Goal: Task Accomplishment & Management: Manage account settings

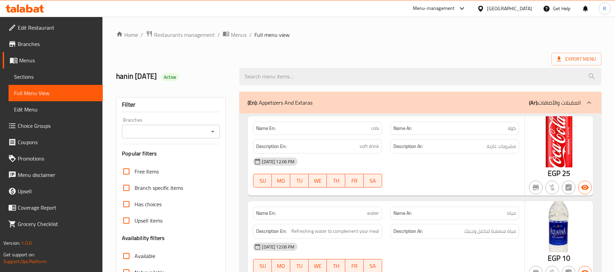
scroll to position [3256, 0]
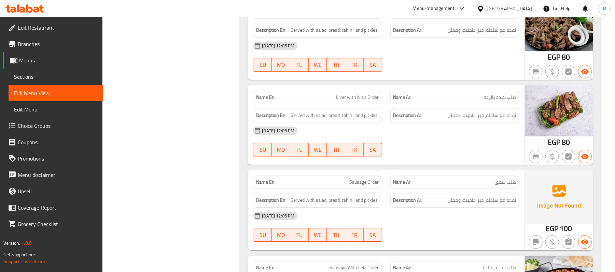
click at [455, 6] on div "Menu-management" at bounding box center [434, 8] width 42 height 8
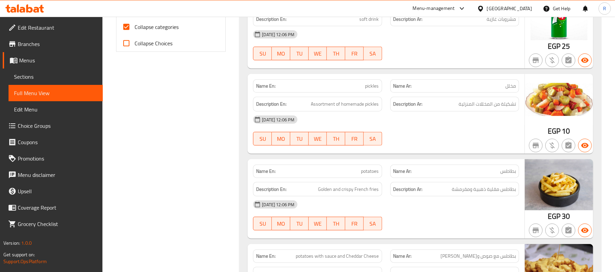
scroll to position [0, 0]
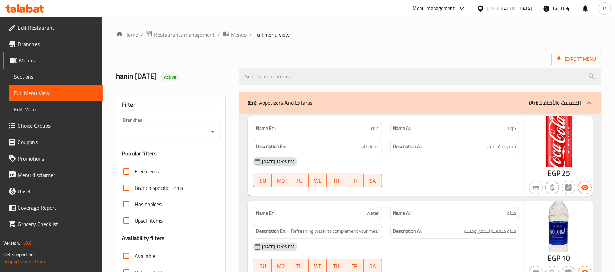
click at [188, 33] on span "Restaurants management" at bounding box center [184, 35] width 61 height 8
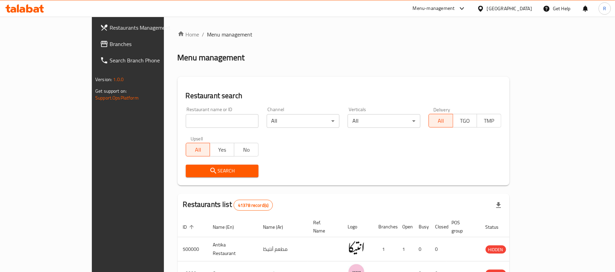
click at [110, 43] on span "Branches" at bounding box center [150, 44] width 80 height 8
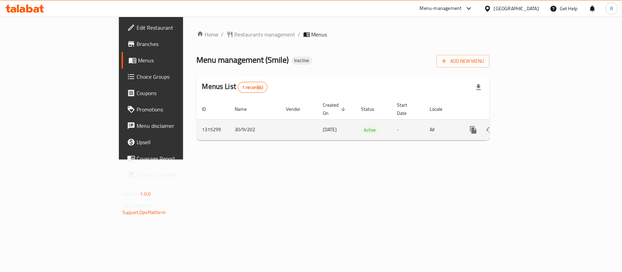
click at [531, 127] on link "enhanced table" at bounding box center [522, 130] width 16 height 16
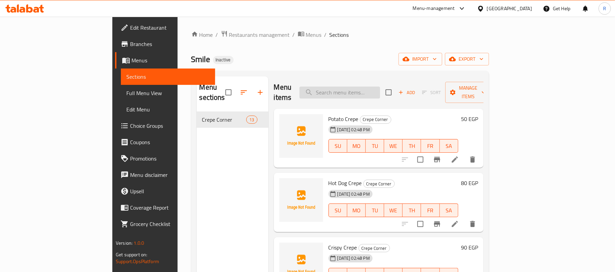
click at [380, 87] on input "search" at bounding box center [339, 93] width 81 height 12
paste input "اضافه موزريلا"
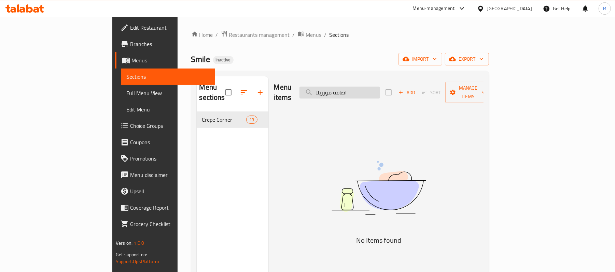
click at [380, 87] on input "اضافه موزريلا" at bounding box center [339, 93] width 81 height 12
type input "موزريلا"
click at [372, 87] on input "موزريلا" at bounding box center [339, 93] width 81 height 12
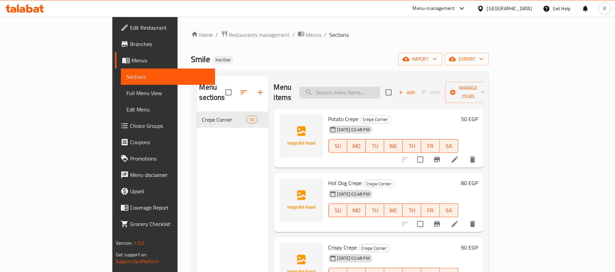
click at [380, 87] on input "search" at bounding box center [339, 93] width 81 height 12
paste input "برجر بطاطس"
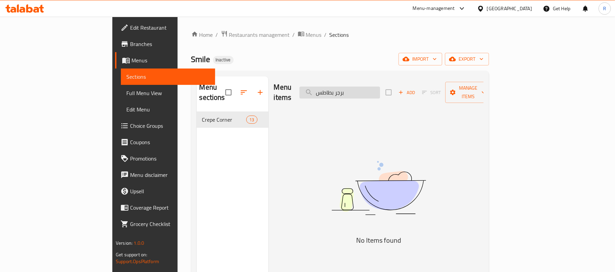
click at [380, 89] on input "برجر بطاطس" at bounding box center [339, 93] width 81 height 12
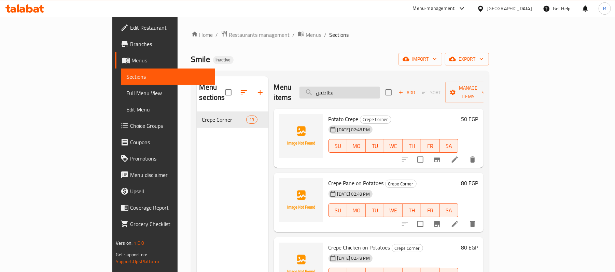
click at [377, 87] on input "بطاطس" at bounding box center [339, 93] width 81 height 12
paste input "جر دبل"
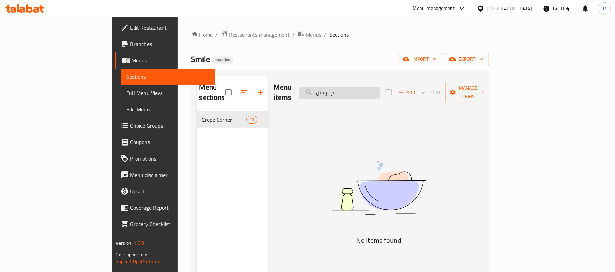
click at [358, 88] on input "برجر دبل" at bounding box center [339, 93] width 81 height 12
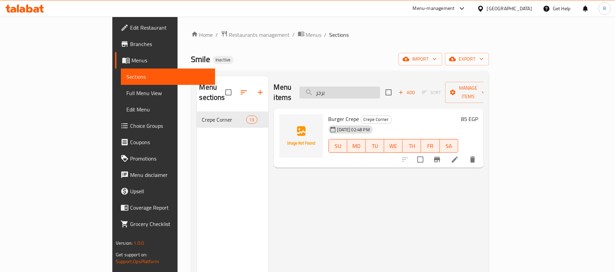
click at [380, 89] on input "برجر" at bounding box center [339, 93] width 81 height 12
paste input "اطس سوري"
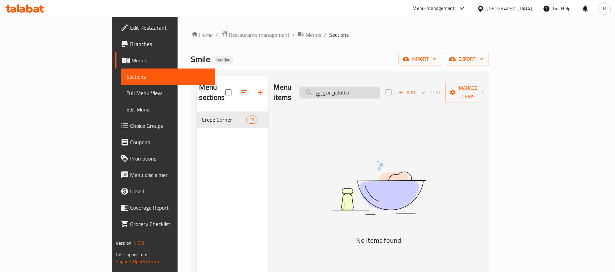
click at [363, 88] on input "بطاطس سوري" at bounding box center [339, 93] width 81 height 12
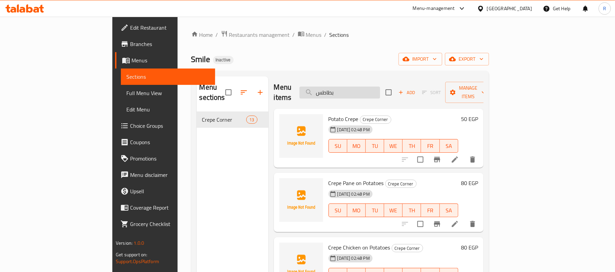
click at [380, 87] on input "بطاطس" at bounding box center [339, 93] width 81 height 12
paste input "موتزريلا"
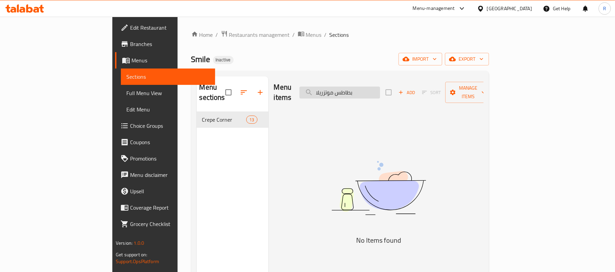
click at [365, 87] on input "بطاطس موتزريلا" at bounding box center [339, 93] width 81 height 12
type input "بطاطس"
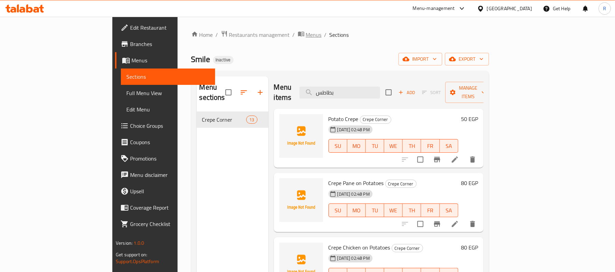
click at [306, 34] on span "Menus" at bounding box center [314, 35] width 16 height 8
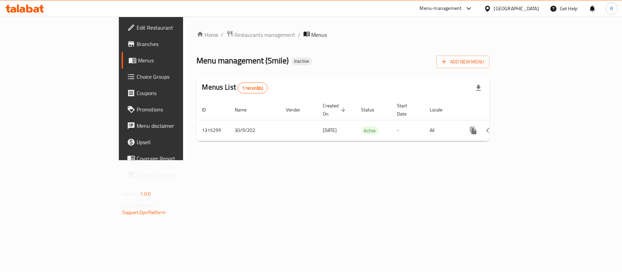
click at [137, 41] on span "Branches" at bounding box center [177, 44] width 81 height 8
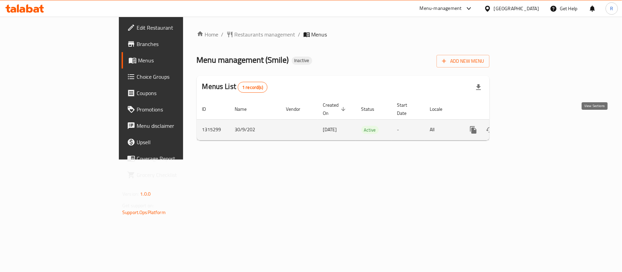
click at [526, 126] on icon "enhanced table" at bounding box center [522, 130] width 8 height 8
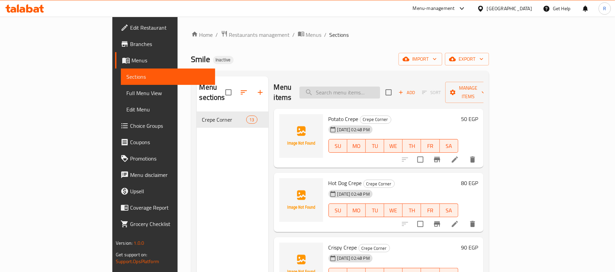
click at [380, 87] on input "search" at bounding box center [339, 93] width 81 height 12
paste input "بيتزا باربكيو"
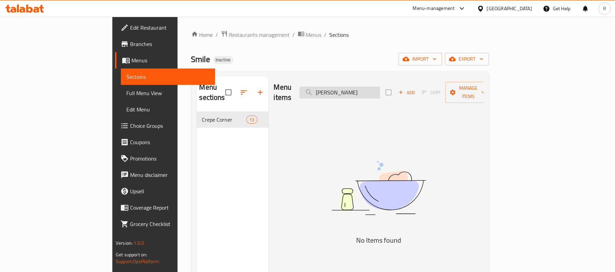
click at [357, 88] on input "بيتزا باربكيو" at bounding box center [339, 93] width 81 height 12
click at [376, 108] on div "Menu items بيتزا باربكيو Add Sort Manage items No Items found" at bounding box center [375, 212] width 215 height 272
click at [372, 87] on input "بيتزا باربكيو" at bounding box center [339, 93] width 81 height 12
click at [360, 92] on input "بيتزا باربكيو" at bounding box center [339, 93] width 81 height 12
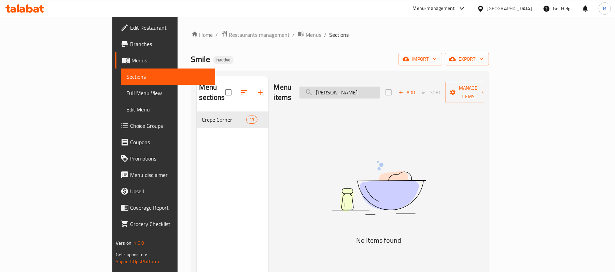
click at [360, 92] on input "بيتزا باربكيو" at bounding box center [339, 93] width 81 height 12
click at [360, 89] on input "بيتزا باربكيو" at bounding box center [339, 93] width 81 height 12
click at [380, 87] on input "بيتزا" at bounding box center [339, 93] width 81 height 12
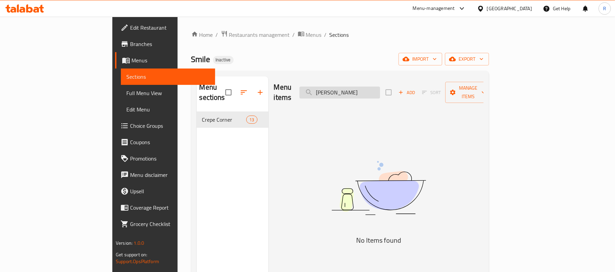
click at [380, 87] on input "بيتزا" at bounding box center [339, 93] width 81 height 12
paste input "بسطرمه"
click at [362, 90] on input "بيتزا بسطرمه" at bounding box center [339, 93] width 81 height 12
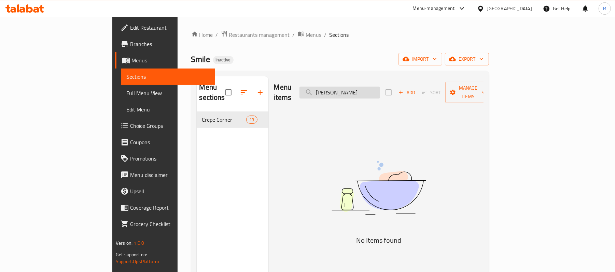
click at [365, 91] on input "بيتزا" at bounding box center [339, 93] width 81 height 12
paste input "بسطرمه"
click at [372, 87] on input "بيتزا بسطرمه" at bounding box center [339, 93] width 81 height 12
click at [379, 87] on input "بيتزا بسطرمه" at bounding box center [339, 93] width 81 height 12
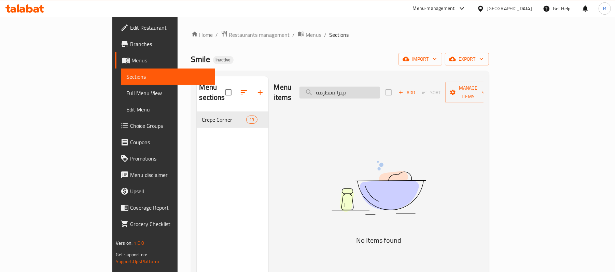
click at [379, 87] on input "بيتزا بسطرمه" at bounding box center [339, 93] width 81 height 12
click at [380, 88] on input "بسطرمه" at bounding box center [339, 93] width 81 height 12
paste input "يتزا تركي مدخن"
click at [380, 88] on input "بيتزا تركي مدخن" at bounding box center [339, 93] width 81 height 12
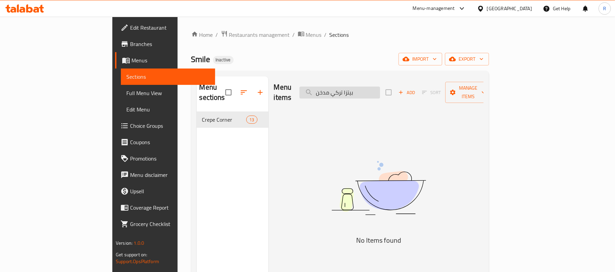
click at [380, 88] on input "بيتزا تركي مدخن" at bounding box center [339, 93] width 81 height 12
click at [356, 87] on input "تركي مدخن" at bounding box center [339, 93] width 81 height 12
click at [361, 90] on input "تركي مدخن" at bounding box center [339, 93] width 81 height 12
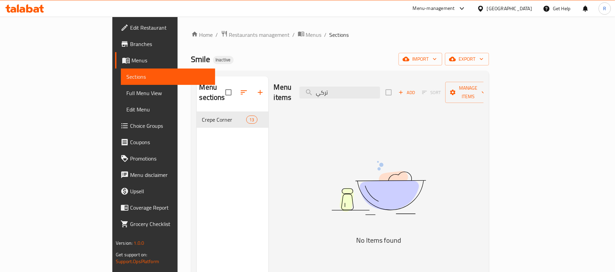
type input "تركي"
click at [366, 92] on input "تركي" at bounding box center [339, 93] width 81 height 12
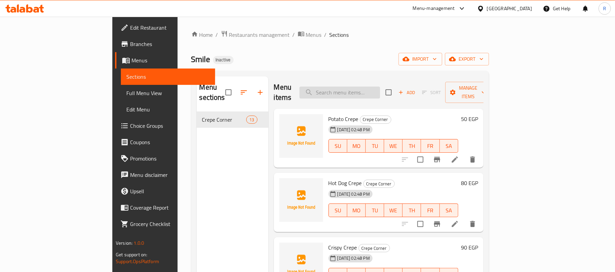
click at [380, 91] on input "search" at bounding box center [339, 93] width 81 height 12
paste input "بيتزا تونه"
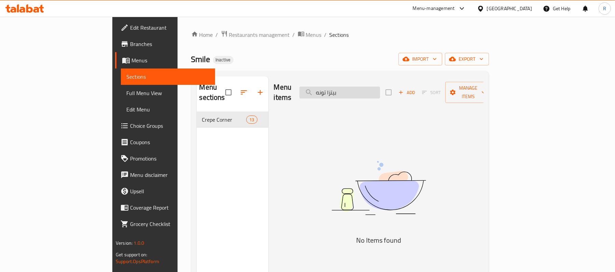
click at [361, 92] on input "بيتزا تونه" at bounding box center [339, 93] width 81 height 12
click at [365, 87] on input "بيتزا تونه" at bounding box center [339, 93] width 81 height 12
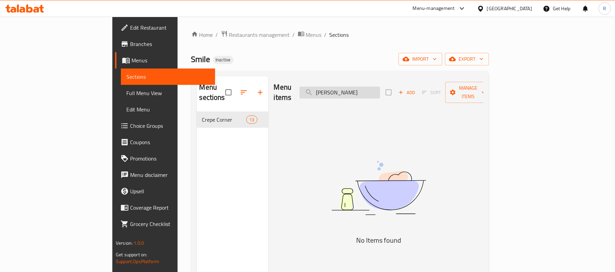
click at [380, 87] on input "بيتزا" at bounding box center [339, 93] width 81 height 12
paste input "تونه"
click at [373, 89] on input "بيتزا تونه" at bounding box center [339, 93] width 81 height 12
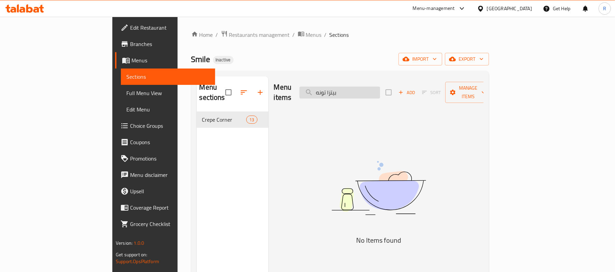
click at [373, 89] on input "بيتزا تونه" at bounding box center [339, 93] width 81 height 12
paste input "ضار"
click at [378, 88] on input "بيتزا خضار" at bounding box center [339, 93] width 81 height 12
click at [375, 89] on input "بيتزا خضار" at bounding box center [339, 93] width 81 height 12
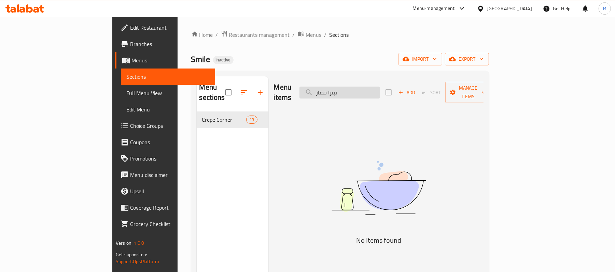
click at [375, 89] on input "بيتزا خضار" at bounding box center [339, 93] width 81 height 12
click at [379, 89] on input "خضار" at bounding box center [339, 93] width 81 height 12
paste input "يتزا رانش"
drag, startPoint x: 388, startPoint y: 129, endPoint x: 386, endPoint y: 97, distance: 32.2
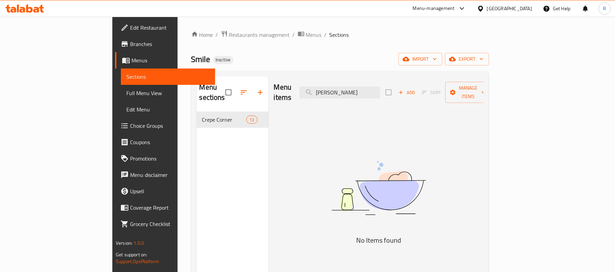
click at [388, 129] on div "Menu items بيتزا رانش Add Sort Manage items No Items found" at bounding box center [375, 212] width 215 height 272
click at [380, 87] on input "بيتزا رانش" at bounding box center [339, 93] width 81 height 12
paste input "لامي"
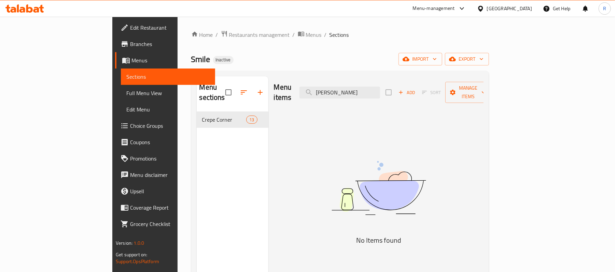
drag, startPoint x: 285, startPoint y: 228, endPoint x: 323, endPoint y: 152, distance: 85.5
click at [285, 228] on div "Menu items بيتزا سلامي Add Sort Manage items No Items found" at bounding box center [375, 212] width 215 height 272
click at [379, 90] on input "بيتزا سلامي" at bounding box center [339, 93] width 81 height 12
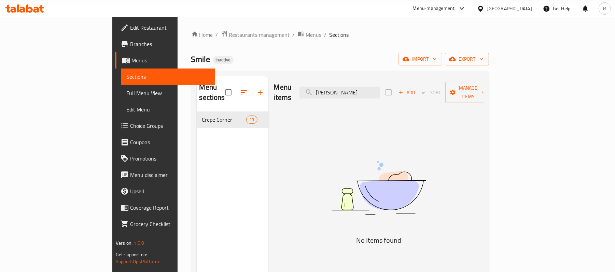
paste input "بر سوبريم"
drag, startPoint x: 288, startPoint y: 224, endPoint x: 305, endPoint y: 212, distance: 20.0
click at [288, 224] on div "Menu items بيتزا سوبر سوبريم Add Sort Manage items No Items found" at bounding box center [375, 212] width 215 height 272
click at [409, 75] on div "Menu sections Crepe Corner 13 Menu items بيتزا سوبر سوبريم Add Sort Manage item…" at bounding box center [340, 212] width 298 height 283
click at [380, 87] on input "بيتزا سوبر سوبريم" at bounding box center [339, 93] width 81 height 12
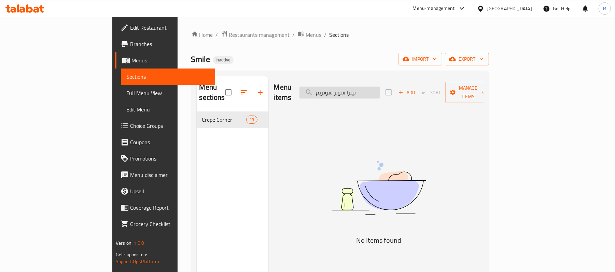
click at [380, 87] on input "بيتزا سوبر سوبريم" at bounding box center [339, 93] width 81 height 12
paste input "يس"
click at [290, 246] on div "Menu items بيتزا سوسيس Add Sort Manage items No Items found" at bounding box center [375, 212] width 215 height 272
click at [380, 92] on input "بيتزا سوسيس" at bounding box center [339, 93] width 81 height 12
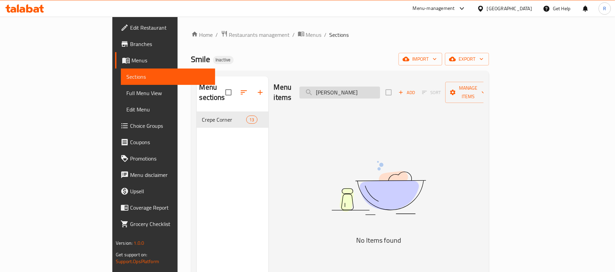
click at [380, 92] on input "بيتزا سوسيس" at bounding box center [339, 93] width 81 height 12
paste input "فوود"
click at [316, 225] on div "Menu items بيتزا سي فوود Add Sort Manage items No Items found" at bounding box center [375, 212] width 215 height 272
click at [380, 93] on input "بيتزا سي فوود" at bounding box center [339, 93] width 81 height 12
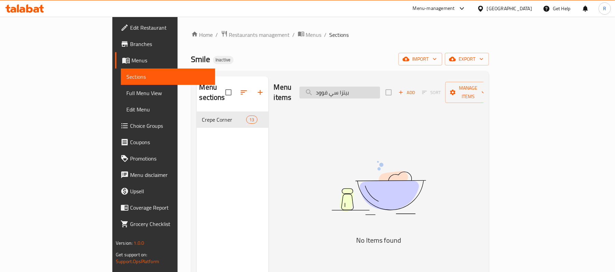
click at [380, 93] on input "بيتزا سي فوود" at bounding box center [339, 93] width 81 height 12
paste input "اورما فراخ"
drag, startPoint x: 395, startPoint y: 126, endPoint x: 396, endPoint y: 115, distance: 10.3
click at [395, 126] on div "Menu items بيتزا شاورما فراخ Add Sort Manage items No Items found" at bounding box center [375, 212] width 215 height 272
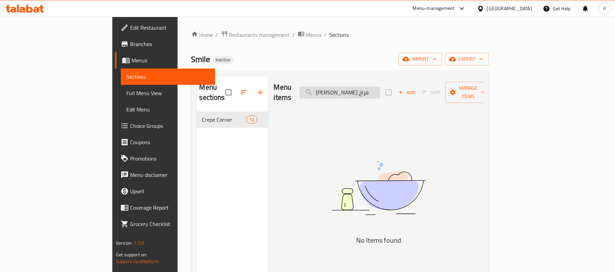
click at [380, 88] on input "بيتزا شاورما فراخ" at bounding box center [339, 93] width 81 height 12
paste input "يش"
click at [304, 222] on div "Menu items بيتزا شيش Add Sort Manage items No Items found" at bounding box center [375, 212] width 215 height 272
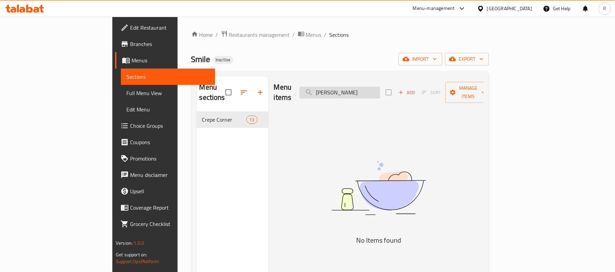
click at [380, 87] on input "بيتزا شيش" at bounding box center [339, 93] width 81 height 12
paste input "يتزا عشاق الجبن"
click at [380, 87] on input "بيتزا بيتزا عشاق الجبن" at bounding box center [339, 93] width 81 height 12
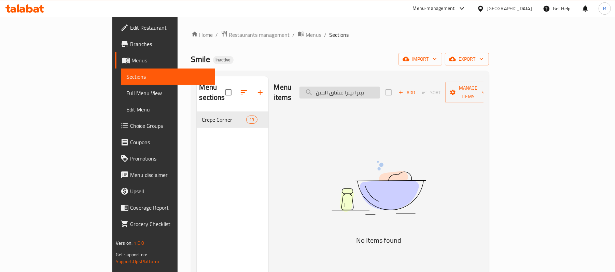
paste input "عشاق الجبن"
click at [369, 81] on div "Menu items بيتزا بيتزا عشاق الجبنعشاق الجبن Add Sort Manage items" at bounding box center [379, 92] width 210 height 32
click at [369, 87] on input "بيتزا بيتزا عشاق الجبنعشاق الجبن" at bounding box center [339, 93] width 81 height 12
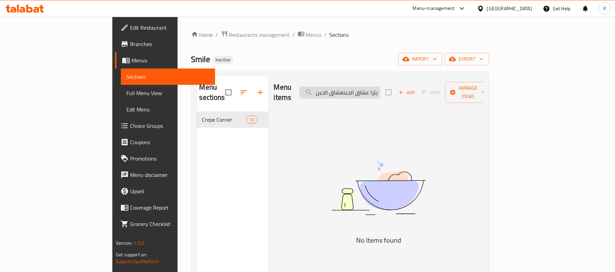
click at [369, 87] on input "بيتزا بيتزا عشاق الجبنعشاق الجبن" at bounding box center [339, 93] width 81 height 12
paste input "search"
click at [380, 87] on input "بيتزا عشاق الجبن" at bounding box center [339, 93] width 81 height 12
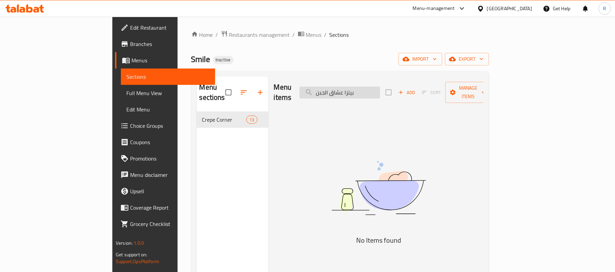
click at [380, 87] on input "بيتزا عشاق الجبن" at bounding box center [339, 93] width 81 height 12
paste input "فاهيتا"
drag, startPoint x: 302, startPoint y: 233, endPoint x: 343, endPoint y: 152, distance: 91.0
click at [302, 233] on div "Menu items بيتزا فاهيتا Add Sort Manage items No Items found" at bounding box center [375, 212] width 215 height 272
click at [407, 79] on div "Menu items بيتزا فاهيتا Add Sort Manage items" at bounding box center [379, 92] width 210 height 32
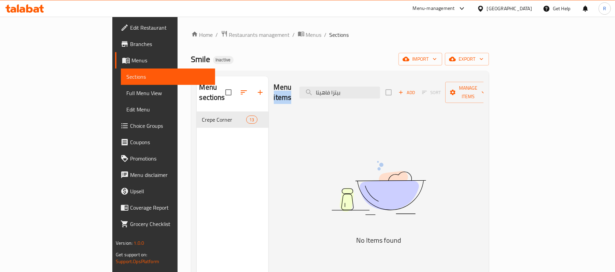
click at [407, 79] on div "Menu items بيتزا فاهيتا Add Sort Manage items" at bounding box center [379, 92] width 210 height 32
click at [380, 87] on input "بيتزا فاهيتا" at bounding box center [339, 93] width 81 height 12
paste input "اخ"
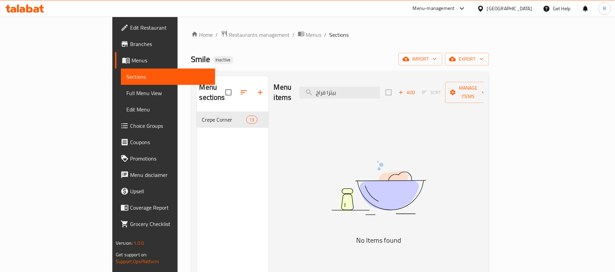
click at [282, 246] on div "Menu items بيتزا فراخ Add Sort Manage items No Items found" at bounding box center [375, 212] width 215 height 272
click at [380, 87] on input "بيتزا فراخ" at bounding box center [339, 93] width 81 height 12
drag, startPoint x: 405, startPoint y: 84, endPoint x: 377, endPoint y: 127, distance: 51.4
click at [380, 87] on input "بيتزا فراخ" at bounding box center [339, 93] width 81 height 12
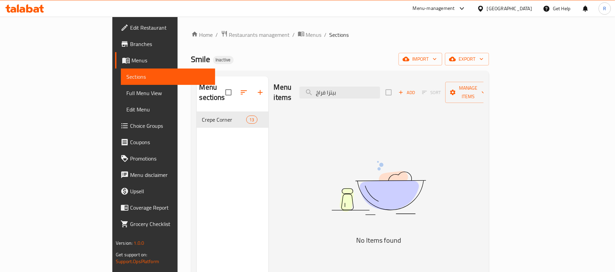
paste input "رسبي"
click at [333, 240] on div "Menu items بيتزا كرسبي Add Sort Manage items No Items found" at bounding box center [375, 212] width 215 height 272
click at [380, 87] on input "بيتزا كرسبي" at bounding box center [339, 93] width 81 height 12
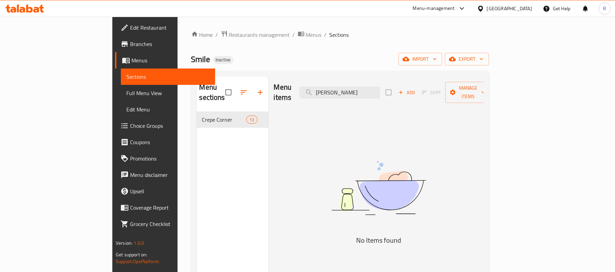
paste input "حمه مفرومه"
click at [273, 234] on div "Menu items بيتزا لحمه مفرومه Add Sort Manage items No Items found" at bounding box center [375, 212] width 215 height 272
click at [380, 91] on input "بيتزا لحمه مفرومه" at bounding box center [339, 93] width 81 height 12
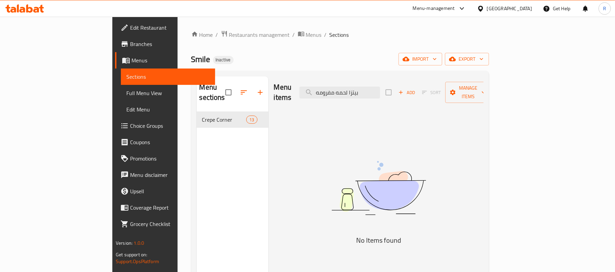
paste input "ارجريتا"
drag, startPoint x: 348, startPoint y: 246, endPoint x: 348, endPoint y: 171, distance: 75.1
click at [348, 246] on div "Menu items بيتزا مارجريتا Add Sort Manage items No Items found" at bounding box center [375, 212] width 215 height 272
click at [391, 97] on div "Menu items بيتزا مارجريتا Add Sort Manage items" at bounding box center [379, 92] width 210 height 32
click at [380, 90] on input "بيتزا مارجريتا" at bounding box center [339, 93] width 81 height 12
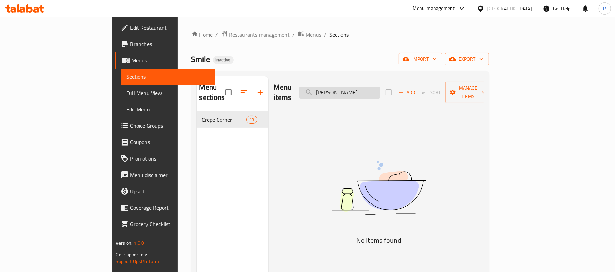
click at [380, 90] on input "بيتزا مارجريتا" at bounding box center [339, 93] width 81 height 12
paste input "روم"
click at [309, 238] on div "Menu items بيتزا مشروم Add Sort Manage items No Items found" at bounding box center [375, 212] width 215 height 272
click at [380, 89] on input "بيتزا مشروم" at bounding box center [339, 93] width 81 height 12
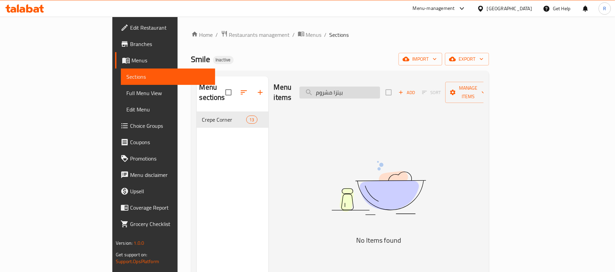
click at [380, 89] on input "بيتزا مشروم" at bounding box center [339, 93] width 81 height 12
paste input "كس فراخ"
drag, startPoint x: 321, startPoint y: 230, endPoint x: 376, endPoint y: 131, distance: 112.9
click at [321, 230] on div "Menu items بيتزا مكس فراخ Add Sort Manage items No Items found" at bounding box center [375, 212] width 215 height 272
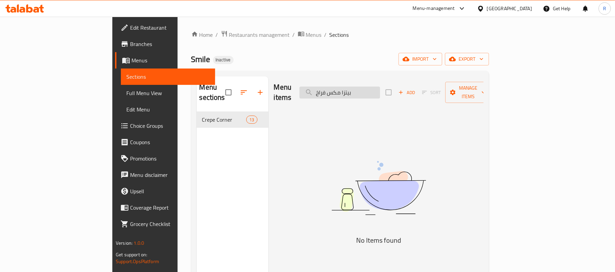
click at [380, 87] on input "بيتزا مكس فراخ" at bounding box center [339, 93] width 81 height 12
paste input "زنجر"
click at [275, 234] on div "Menu items س زنجر Add Sort Manage items No Items found" at bounding box center [375, 212] width 215 height 272
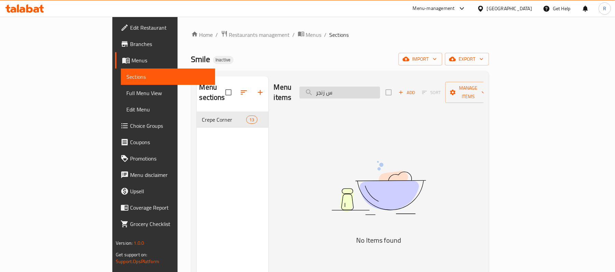
click at [380, 88] on input "س زنجر" at bounding box center [339, 93] width 81 height 12
paste input "اورما فراخ"
click at [268, 236] on div "Menu items س شاورما فراخ Add Sort Manage items No Items found" at bounding box center [375, 212] width 215 height 272
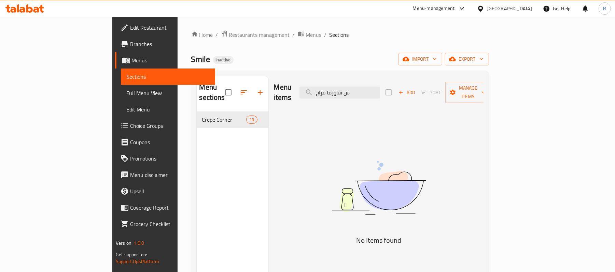
click at [402, 80] on div "Menu items س شاورما فراخ Add Sort Manage items" at bounding box center [379, 92] width 210 height 32
click at [380, 87] on input "س شاورما فراخ" at bounding box center [339, 93] width 81 height 12
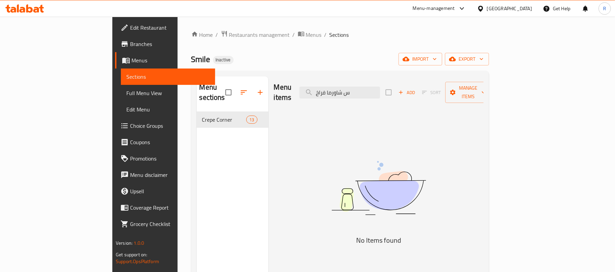
paste input "يش"
click at [380, 87] on input "س شيش" at bounding box center [339, 93] width 81 height 12
click at [380, 88] on input "س شيش" at bounding box center [339, 93] width 81 height 12
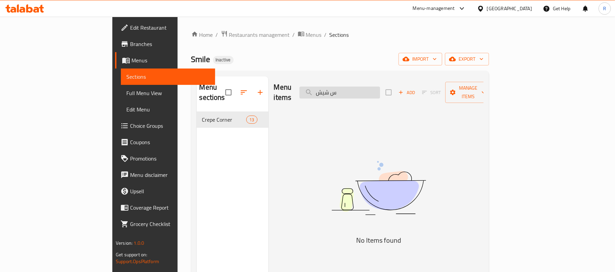
click at [380, 88] on input "س شيش" at bounding box center [339, 93] width 81 height 12
paste input "فاهيتا فراخ"
click at [380, 92] on input "س فاهيتا فراخ" at bounding box center [339, 93] width 81 height 12
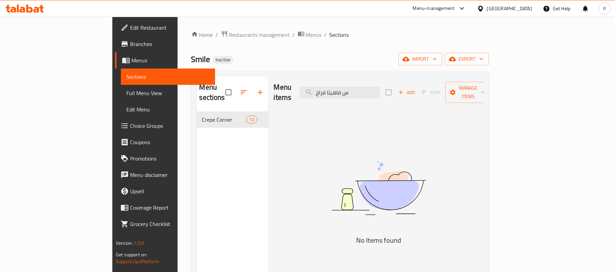
paste input "رانشي"
click at [380, 91] on input "س كرانشي" at bounding box center [339, 93] width 81 height 12
click at [380, 90] on input "س كرانشي" at bounding box center [339, 93] width 81 height 12
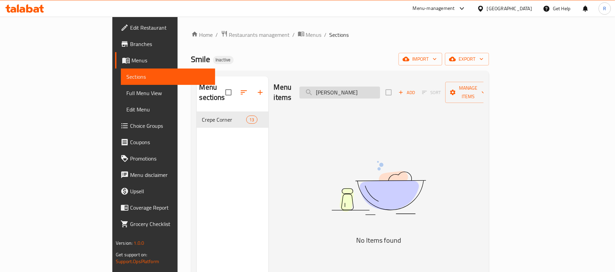
click at [380, 90] on input "س كرانشي" at bounding box center [339, 93] width 81 height 12
paste input "فته"
click at [369, 87] on input "س كفته" at bounding box center [339, 93] width 81 height 12
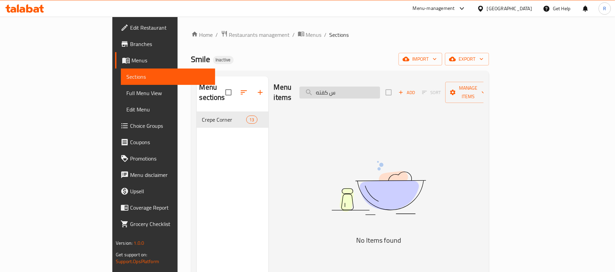
click at [371, 87] on input "س كفته" at bounding box center [339, 93] width 81 height 12
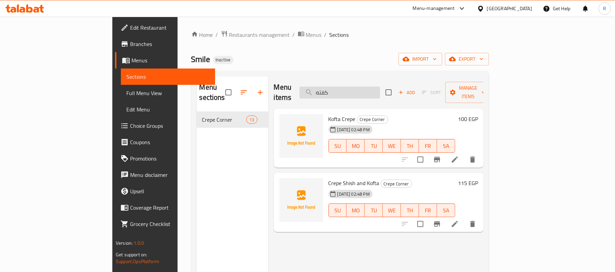
click at [377, 92] on input "كفته" at bounding box center [339, 93] width 81 height 12
paste input "س هوت دوج"
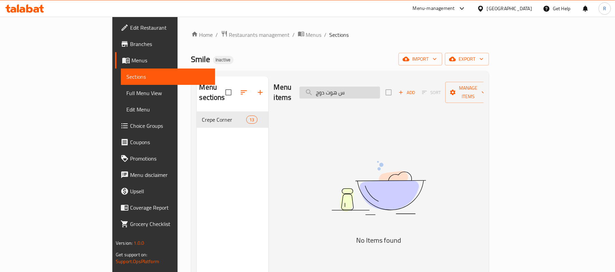
click at [380, 89] on input "س هوت دوج" at bounding box center [339, 93] width 81 height 12
paste input "لطه تونه"
click at [380, 87] on input "سلطه تونه" at bounding box center [339, 93] width 81 height 12
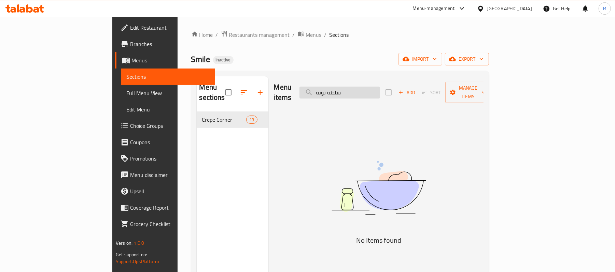
click at [380, 87] on input "سلطه تونه" at bounding box center [339, 93] width 81 height 12
paste input "يزر"
click at [365, 88] on input "سلطه سيزر" at bounding box center [339, 93] width 81 height 12
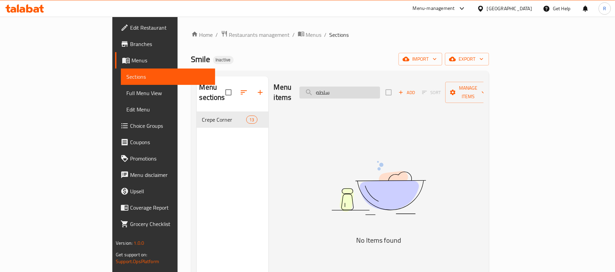
click at [380, 93] on input "سلطه" at bounding box center [339, 93] width 81 height 12
paste input "اروخ شيش"
click at [393, 95] on div "Menu items صاروخ شيش Add Sort Manage items" at bounding box center [379, 92] width 210 height 32
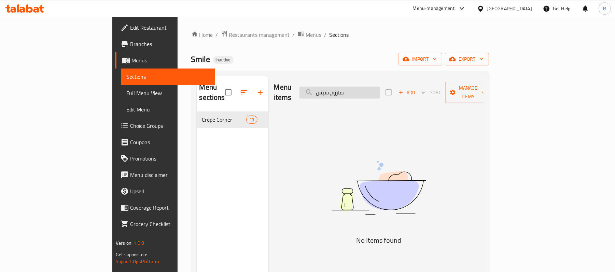
click at [380, 90] on input "صاروخ شيش" at bounding box center [339, 93] width 81 height 12
paste input "فطيره تشكن باربكيو"
type input "فطيره تشكن باربكيو"
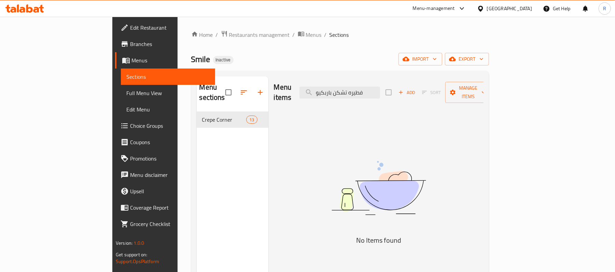
click at [350, 119] on div "Menu items فطيره تشكن باربكيو Add Sort Manage items No Items found" at bounding box center [375, 212] width 215 height 272
click at [126, 96] on span "Full Menu View" at bounding box center [167, 93] width 83 height 8
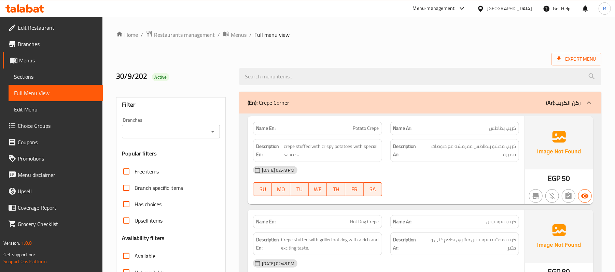
click at [445, 37] on ol "Home / Restaurants management / Menus / Full menu view" at bounding box center [358, 34] width 485 height 9
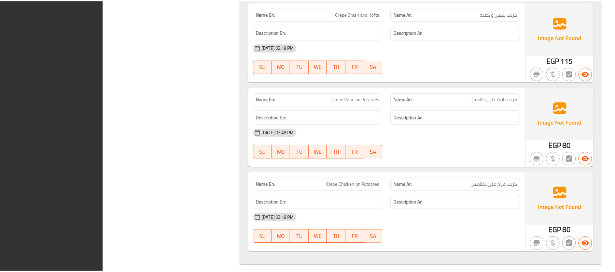
scroll to position [1030, 0]
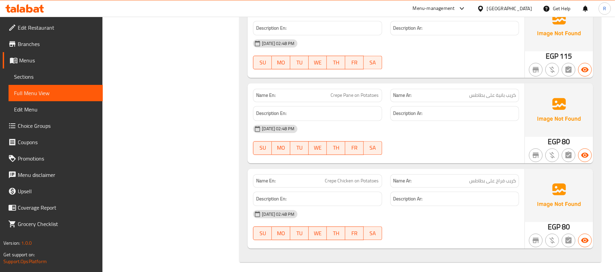
click at [530, 11] on div "Egypt" at bounding box center [509, 9] width 45 height 8
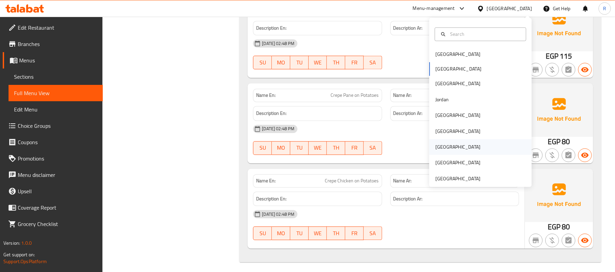
click at [442, 145] on div "Qatar" at bounding box center [458, 147] width 56 height 16
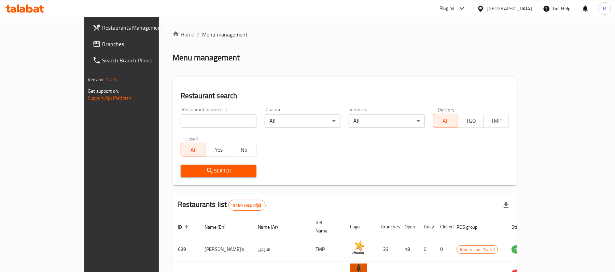
click at [102, 40] on span "Branches" at bounding box center [142, 44] width 80 height 8
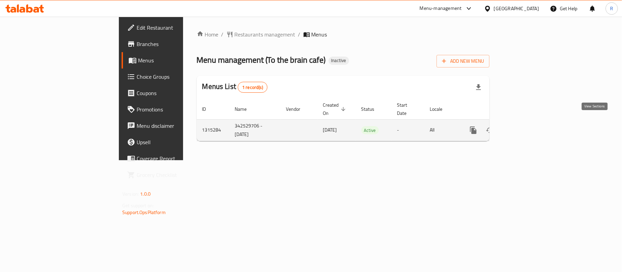
click at [526, 126] on icon "enhanced table" at bounding box center [522, 130] width 8 height 8
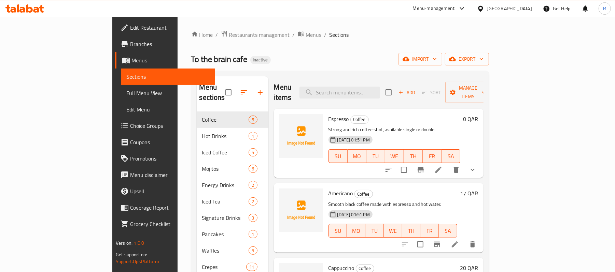
click at [130, 29] on span "Edit Restaurant" at bounding box center [170, 28] width 80 height 8
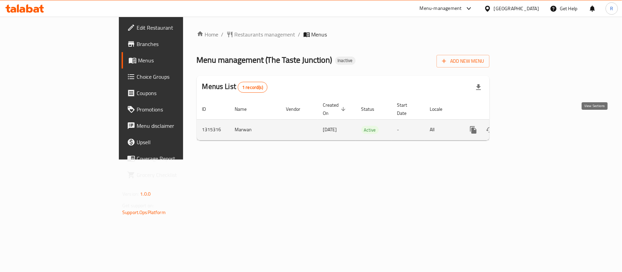
click at [526, 126] on icon "enhanced table" at bounding box center [522, 130] width 8 height 8
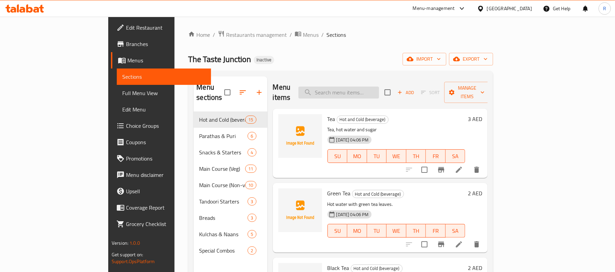
click at [379, 87] on input "search" at bounding box center [338, 93] width 81 height 12
paste input "Aloo paratha"
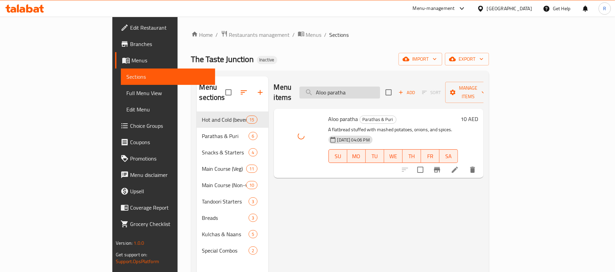
click at [380, 87] on input "Aloo paratha" at bounding box center [339, 93] width 81 height 12
paste input "Kadi Pakor"
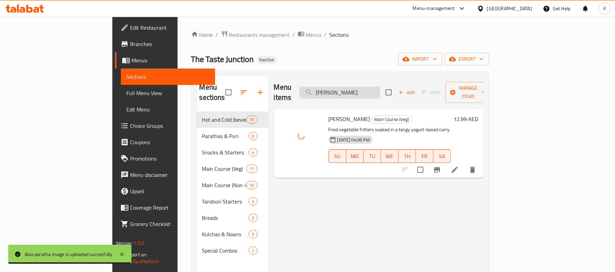
click at [380, 87] on input "[PERSON_NAME]" at bounding box center [339, 93] width 81 height 12
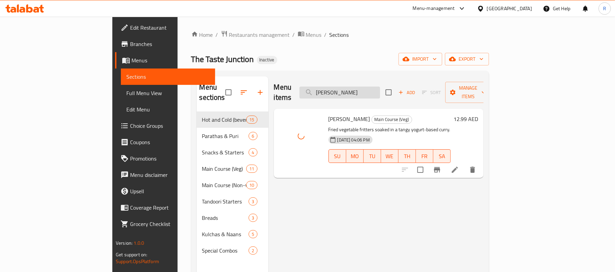
click at [380, 87] on input "[PERSON_NAME]" at bounding box center [339, 93] width 81 height 12
paste input "Matter Panner"
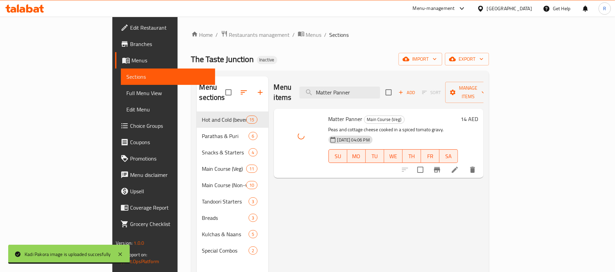
drag, startPoint x: 397, startPoint y: 74, endPoint x: 398, endPoint y: 79, distance: 5.0
click at [397, 74] on div "Menu sections Hot and Cold (beverage) 15 Parathas & Puri 6 Snacks & Starters 4 …" at bounding box center [340, 212] width 298 height 283
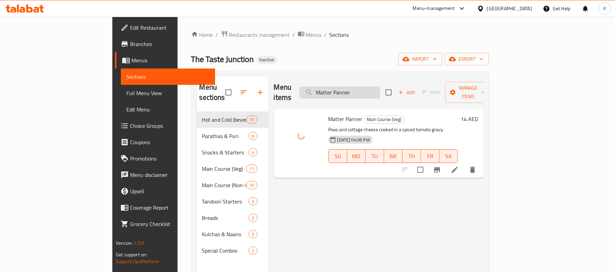
click at [380, 88] on input "Matter Panner" at bounding box center [339, 93] width 81 height 12
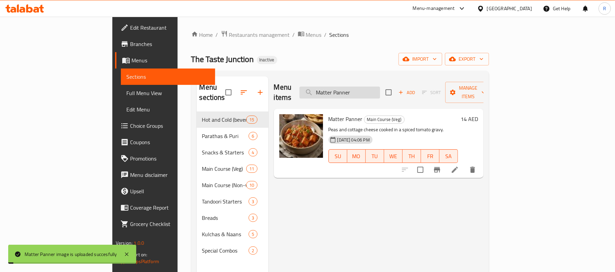
click at [380, 88] on input "Matter Panner" at bounding box center [339, 93] width 81 height 12
paste input "Aloo Kulcha+lassi"
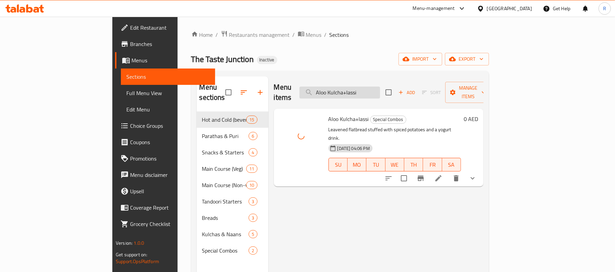
click at [380, 90] on input "Aloo Kulcha+lassi" at bounding box center [339, 93] width 81 height 12
paste input "Mutter"
click at [380, 89] on input "Aloo Mutter" at bounding box center [339, 93] width 81 height 12
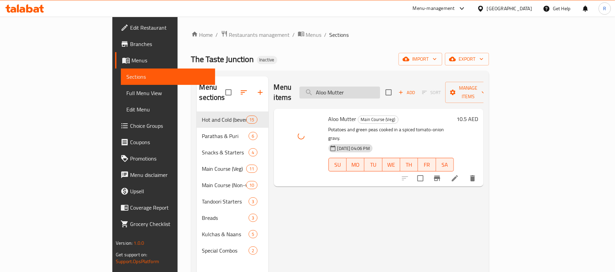
click at [380, 89] on input "Aloo Mutter" at bounding box center [339, 93] width 81 height 12
paste input "mritsari Aloo kulcha"
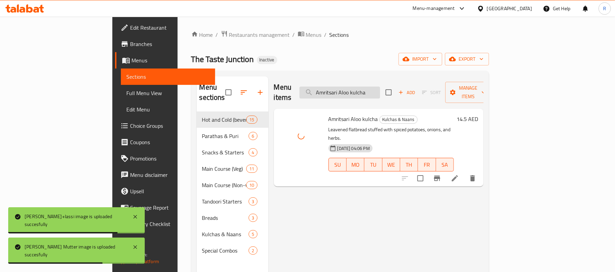
click at [406, 94] on div "Menu items [GEOGRAPHIC_DATA] Aloo kulcha Add Sort Manage items" at bounding box center [379, 92] width 210 height 32
click at [380, 93] on input "Amritsari Aloo kulcha" at bounding box center [339, 93] width 81 height 12
paste input "Black Coffee"
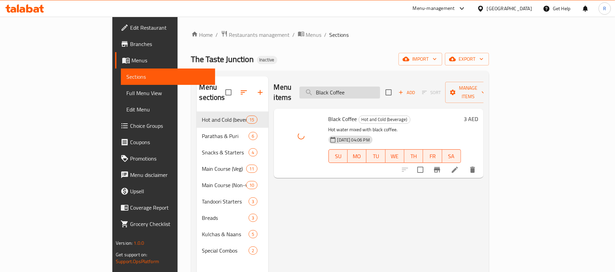
click at [380, 87] on input "Black Coffee" at bounding box center [339, 93] width 81 height 12
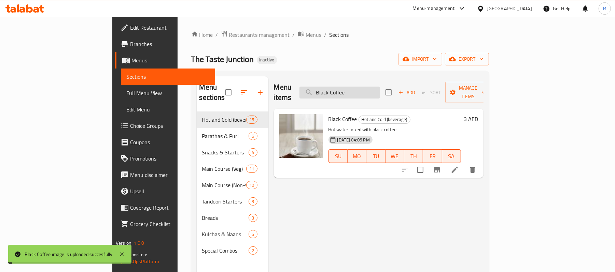
click at [380, 87] on input "Black Coffee" at bounding box center [339, 93] width 81 height 12
paste input "Tea"
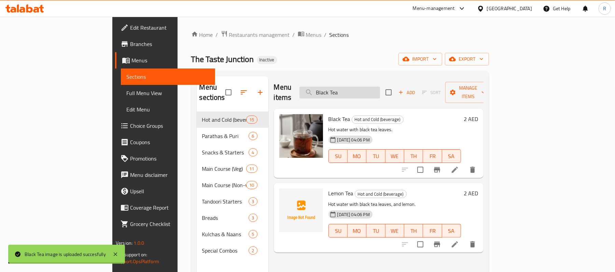
click at [378, 87] on input "Black Tea" at bounding box center [339, 93] width 81 height 12
paste input "utter Naan"
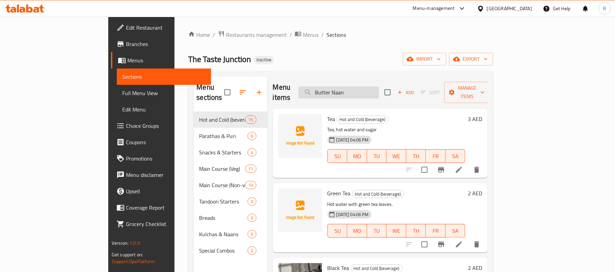
click at [371, 87] on input "Butter Naan" at bounding box center [338, 93] width 81 height 12
paste input "Tawa Roti"
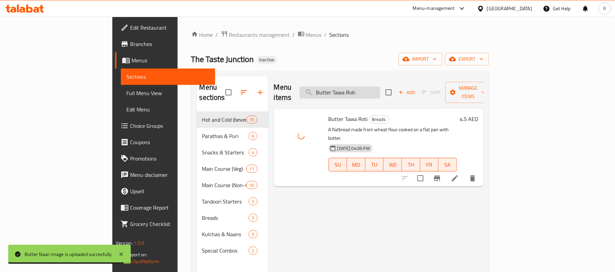
click at [380, 87] on input "Butter Tawa Roti" at bounding box center [339, 93] width 81 height 12
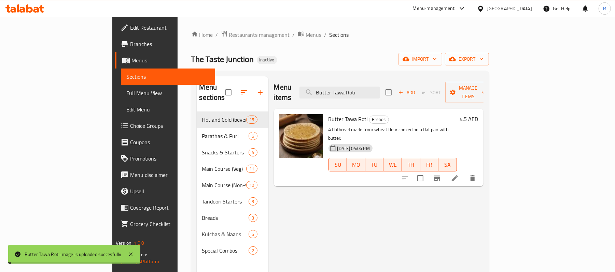
paste input "or Chicken"
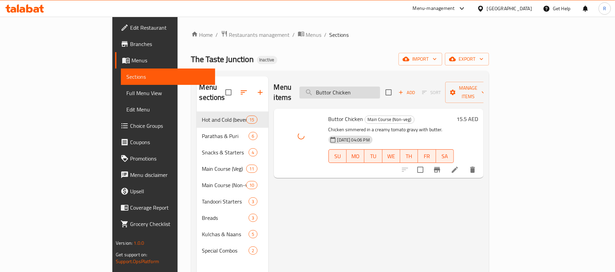
click at [379, 89] on input "Buttor Chicken" at bounding box center [339, 93] width 81 height 12
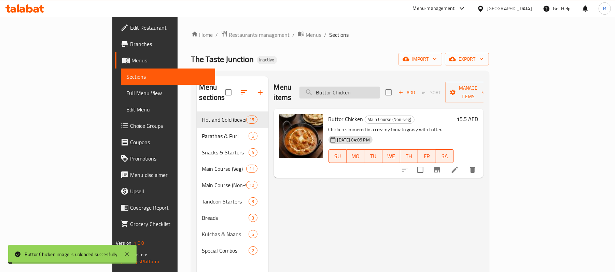
click at [379, 89] on input "Buttor Chicken" at bounding box center [339, 93] width 81 height 12
paste input "[PERSON_NAME]"
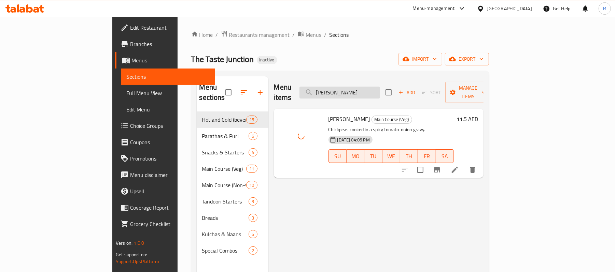
click at [372, 90] on input "[PERSON_NAME]" at bounding box center [339, 93] width 81 height 12
paste input "[PERSON_NAME]"
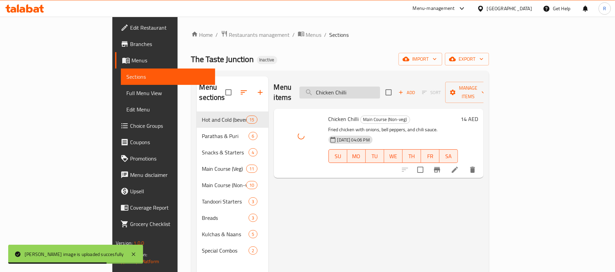
click at [370, 92] on input "Chicken Chilli" at bounding box center [339, 93] width 81 height 12
paste input "urry"
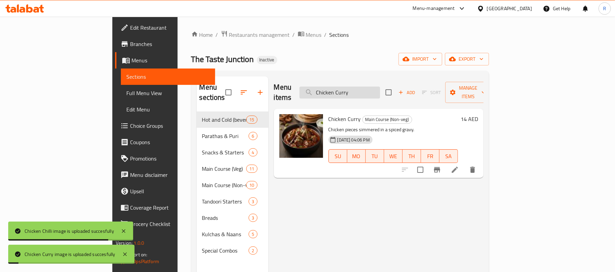
click at [380, 87] on input "Chicken Curry" at bounding box center [339, 93] width 81 height 12
paste input "Do Pyaza"
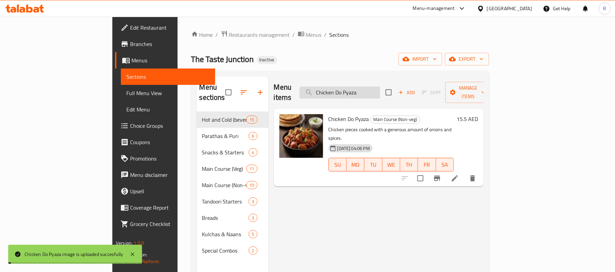
click at [376, 89] on input "Chicken Do Pyaza" at bounding box center [339, 93] width 81 height 12
paste input "Kathi Roll"
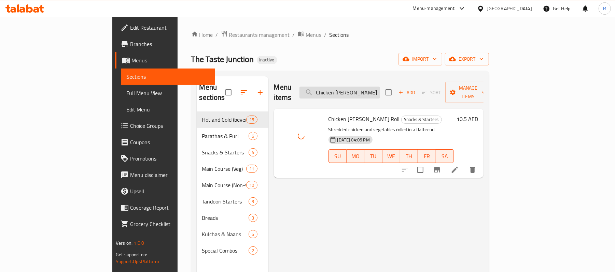
click at [380, 90] on input "Chicken [PERSON_NAME] Roll" at bounding box center [339, 93] width 81 height 12
paste input "orma"
click at [380, 92] on input "Chicken Korma" at bounding box center [339, 93] width 81 height 12
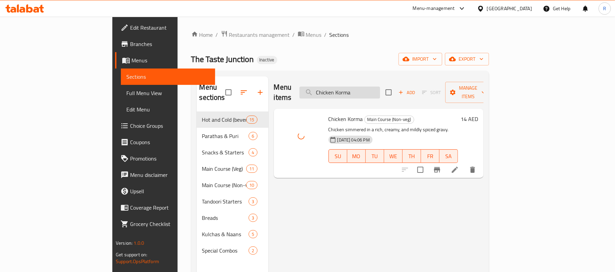
click at [380, 92] on input "Chicken Korma" at bounding box center [339, 93] width 81 height 12
paste input "Seekh (3 pcs)"
click at [380, 87] on input "Chicken Seekh (3 pcs)" at bounding box center [339, 93] width 81 height 12
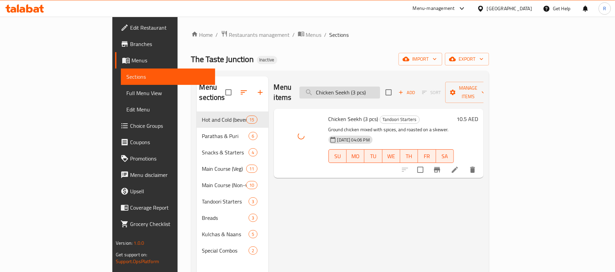
click at [380, 87] on input "Chicken Seekh (3 pcs)" at bounding box center [339, 93] width 81 height 12
paste input "[PERSON_NAME]"
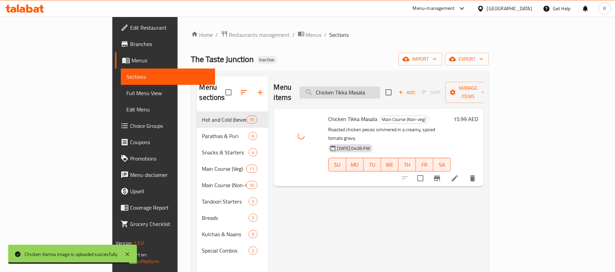
click at [373, 87] on input "Chicken Tikka Masala" at bounding box center [339, 93] width 81 height 12
paste input "search"
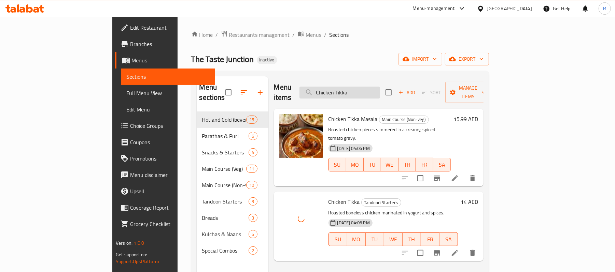
click at [380, 87] on input "Chicken Tikka" at bounding box center [339, 93] width 81 height 12
paste input "offee"
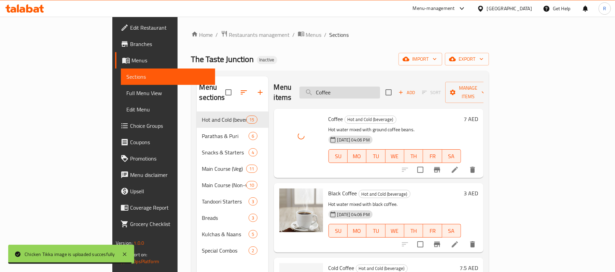
click at [377, 88] on input "Coffee" at bounding box center [339, 93] width 81 height 12
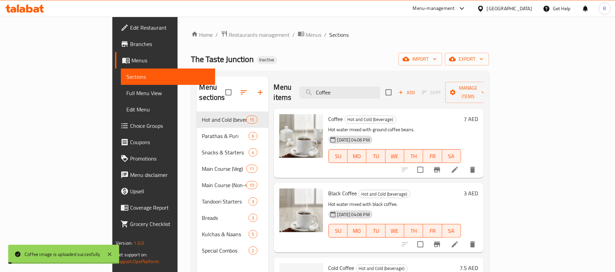
paste input "ke Or pepsi"
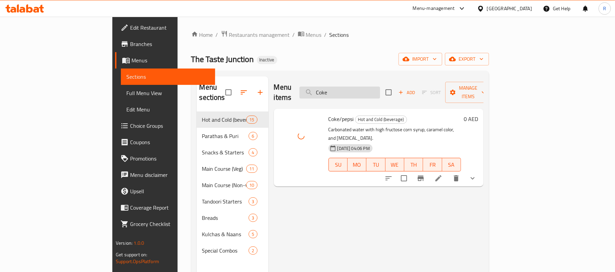
click at [380, 87] on input "Coke" at bounding box center [339, 93] width 81 height 12
paste input "ld Coffe"
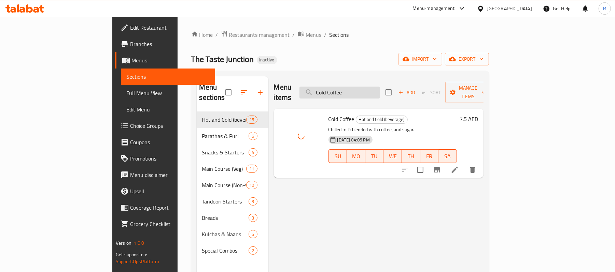
click at [380, 89] on input "Cold Coffee" at bounding box center [339, 93] width 81 height 12
paste input "[PERSON_NAME]"
click at [380, 87] on input "[PERSON_NAME]" at bounding box center [339, 93] width 81 height 12
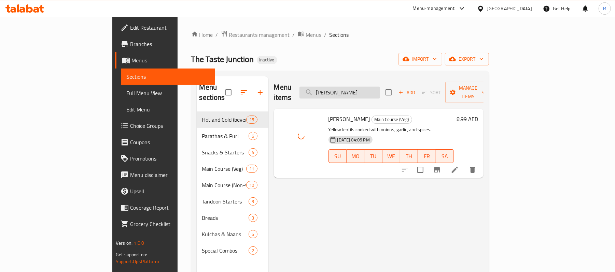
click at [380, 87] on input "[PERSON_NAME]" at bounding box center [339, 93] width 81 height 12
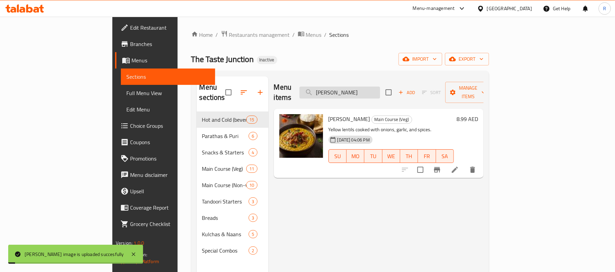
paste input "Makhni"
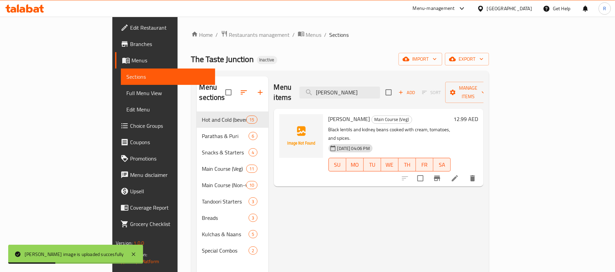
type input "[PERSON_NAME]"
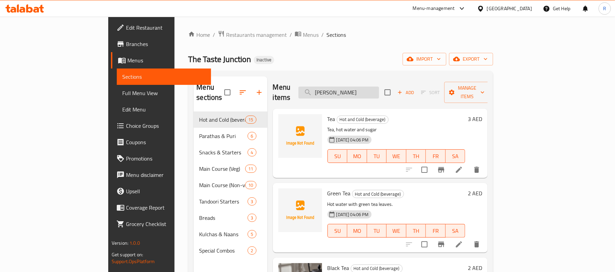
click at [378, 87] on input "[PERSON_NAME]" at bounding box center [338, 93] width 81 height 12
paste input "[PERSON_NAME]"
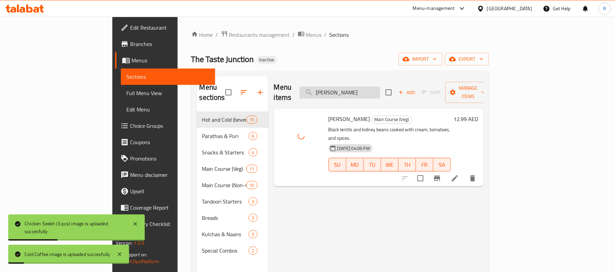
click at [380, 87] on input "[PERSON_NAME]" at bounding box center [339, 93] width 81 height 12
paste input "Egg Curry"
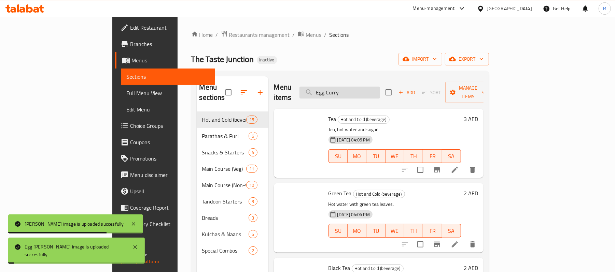
click at [380, 87] on input "Egg Curry" at bounding box center [339, 93] width 81 height 12
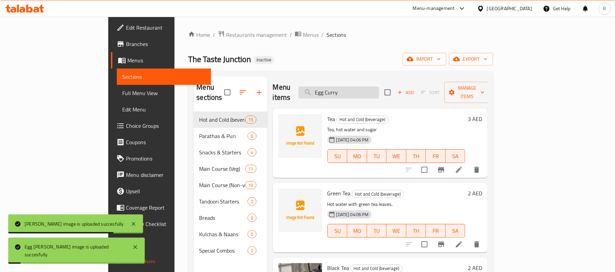
click at [379, 87] on input "Egg Curry" at bounding box center [338, 93] width 81 height 12
paste input "F"
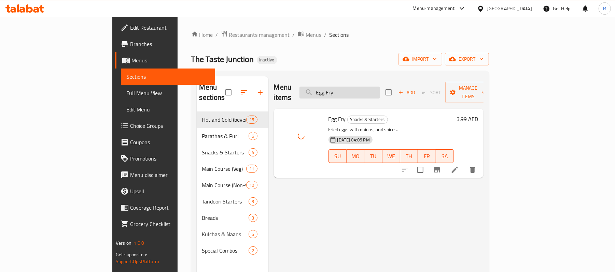
click at [380, 87] on input "Egg Fry" at bounding box center [339, 93] width 81 height 12
paste input "Kathi Roll"
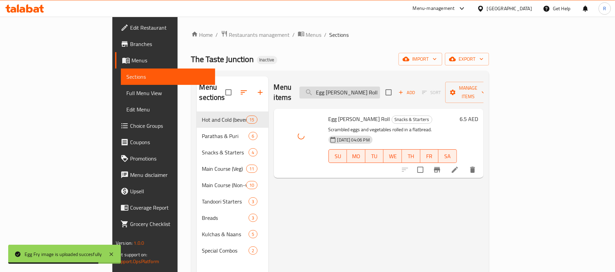
click at [380, 88] on input "Egg [PERSON_NAME] Roll" at bounding box center [339, 93] width 81 height 12
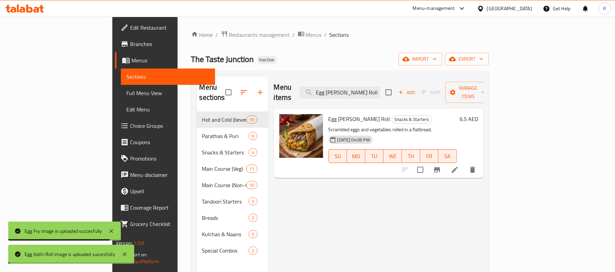
paste input "Fanta"
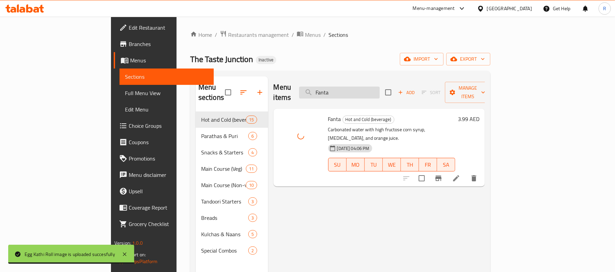
click at [380, 88] on input "Fanta" at bounding box center [339, 93] width 81 height 12
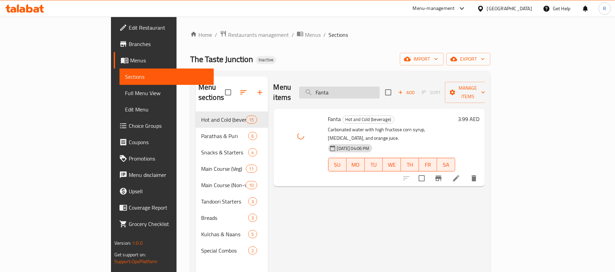
click at [380, 88] on input "Fanta" at bounding box center [339, 93] width 81 height 12
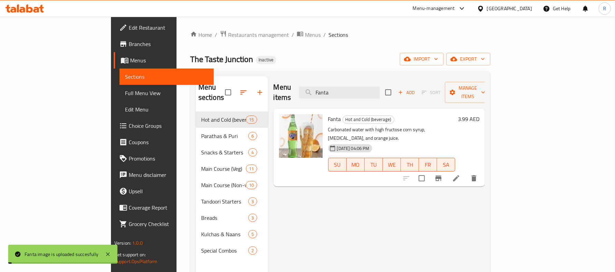
paste input "[PERSON_NAME] Lemon Juice"
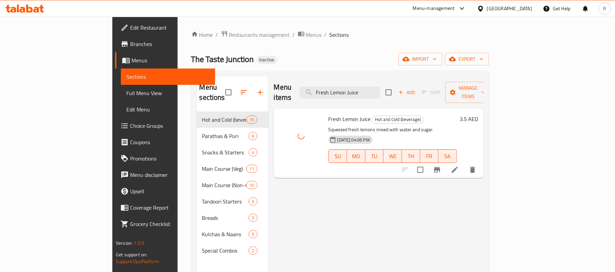
click at [393, 96] on div "Menu items Fresh Lemon Juice Add Sort Manage items" at bounding box center [379, 92] width 210 height 32
click at [380, 90] on input "Fresh Lemon Juice" at bounding box center [339, 93] width 81 height 12
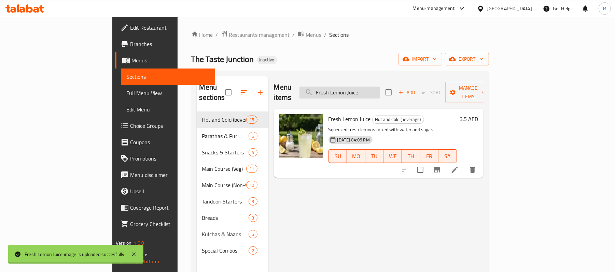
click at [380, 90] on input "Fresh Lemon Juice" at bounding box center [339, 93] width 81 height 12
paste input "[PERSON_NAME]"
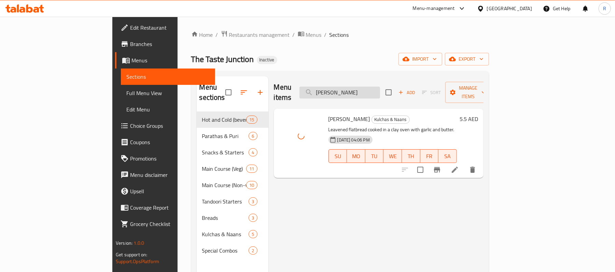
click at [380, 88] on input "[PERSON_NAME]" at bounding box center [339, 93] width 81 height 12
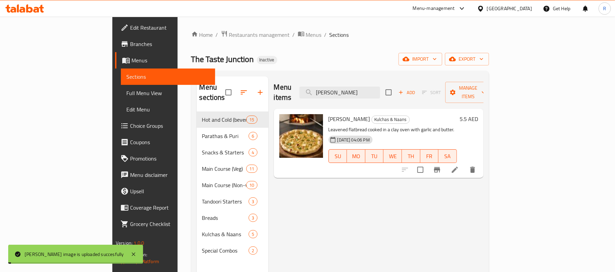
paste input "reen Tea"
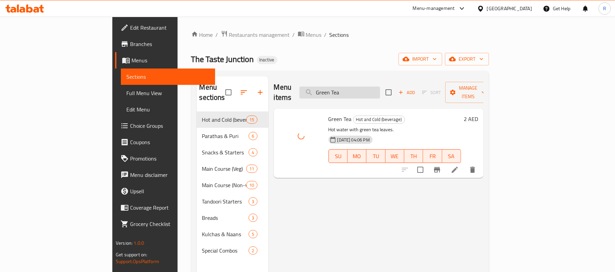
click at [380, 87] on input "Green Tea" at bounding box center [339, 93] width 81 height 12
paste input "Kadai Chicken"
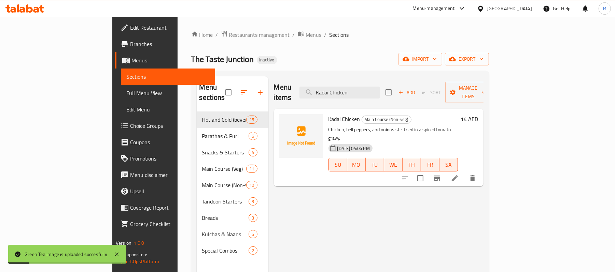
type input "Kadai Chicken"
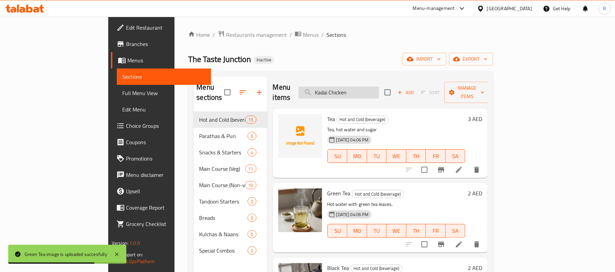
click at [379, 87] on input "Kadai Chicken" at bounding box center [338, 93] width 81 height 12
paste input "Kadai Chicken"
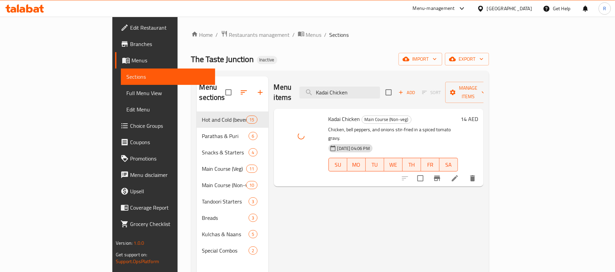
click at [405, 80] on div "Menu items Kadai Chicken Add Sort Manage items" at bounding box center [379, 92] width 210 height 32
click at [380, 87] on input "Kadai Chicken" at bounding box center [339, 93] width 81 height 12
paste input "Paneer"
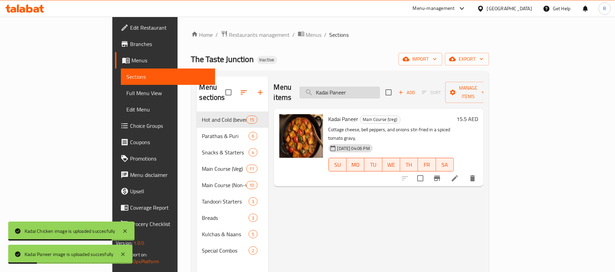
click at [380, 87] on input "Kadai Paneer" at bounding box center [339, 93] width 81 height 12
paste input "Lemon Tea"
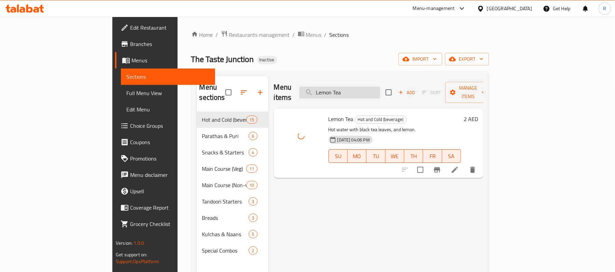
click at [380, 87] on input "Lemon Tea" at bounding box center [339, 93] width 81 height 12
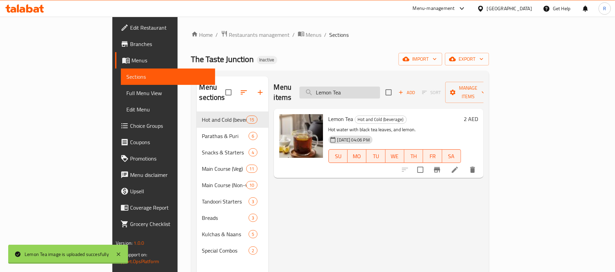
click at [380, 87] on input "Lemon Tea" at bounding box center [339, 93] width 81 height 12
paste input "Mix Veg"
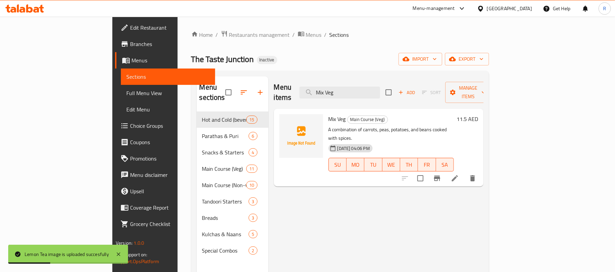
type input "Mix Veg"
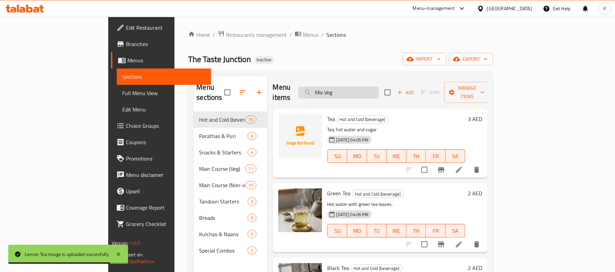
click at [379, 92] on input "Mix Veg" at bounding box center [338, 93] width 81 height 12
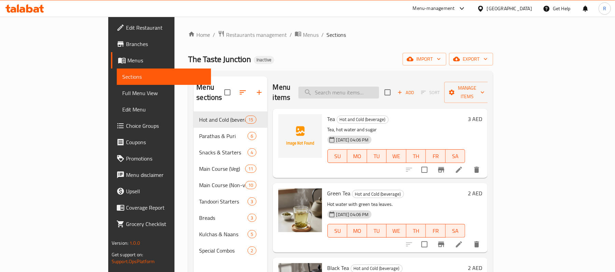
paste input "Mix Veg"
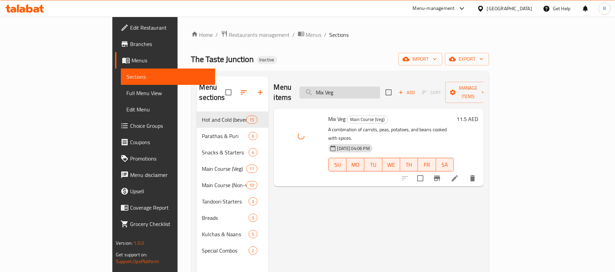
click at [380, 87] on input "Mix Veg" at bounding box center [339, 93] width 81 height 12
paste input "ojito"
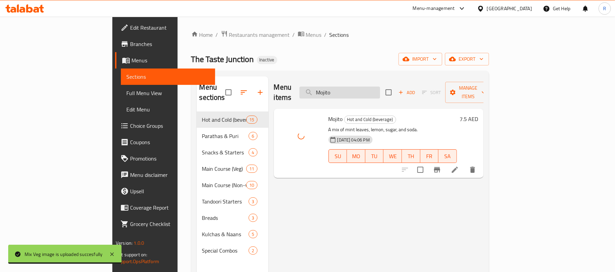
click at [380, 87] on input "Mojito" at bounding box center [339, 93] width 81 height 12
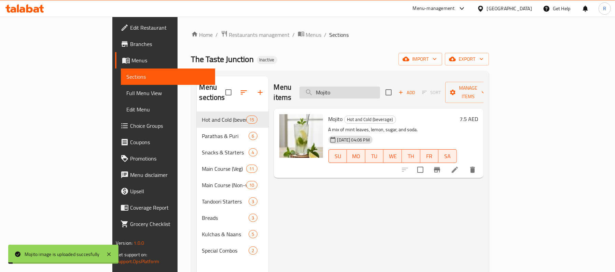
click at [380, 87] on input "Mojito" at bounding box center [339, 93] width 81 height 12
paste input "[PERSON_NAME] [PERSON_NAME]"
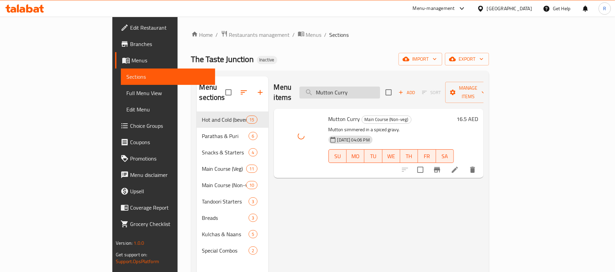
click at [380, 87] on input "Mutton Curry" at bounding box center [339, 93] width 81 height 12
paste input "Seekh (3 pcs)"
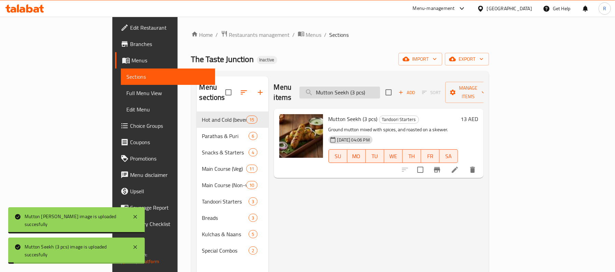
click at [380, 89] on input "Mutton Seekh (3 pcs)" at bounding box center [339, 93] width 81 height 12
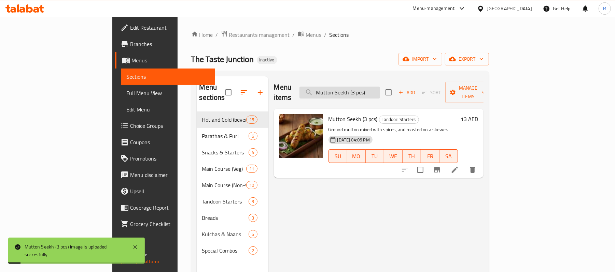
click at [380, 89] on input "Mutton Seekh (3 pcs)" at bounding box center [339, 93] width 81 height 12
paste input "Omelette"
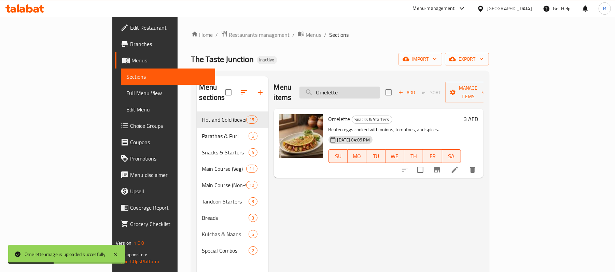
click at [380, 87] on input "Omelette" at bounding box center [339, 93] width 81 height 12
paste input "nion paratha"
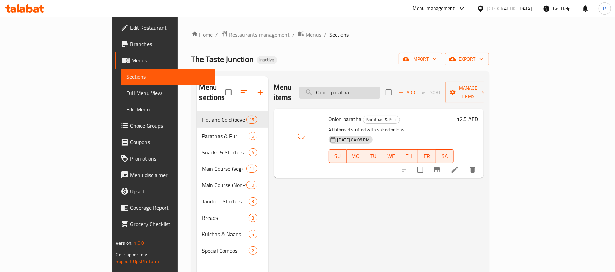
click at [380, 87] on input "Onion paratha" at bounding box center [339, 93] width 81 height 12
paste input "[PERSON_NAME]"
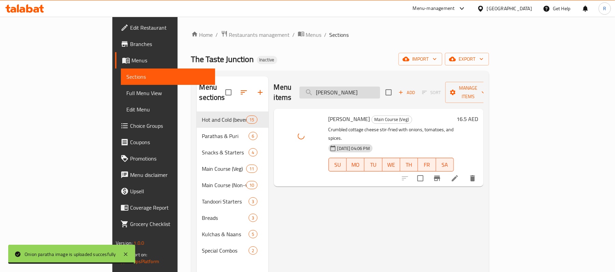
click at [380, 88] on input "[PERSON_NAME]" at bounding box center [339, 93] width 81 height 12
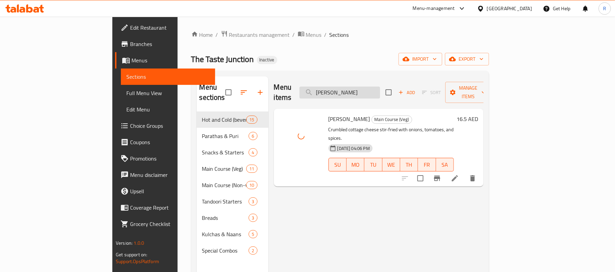
click at [380, 88] on input "[PERSON_NAME]" at bounding box center [339, 93] width 81 height 12
paste input "Kulcha"
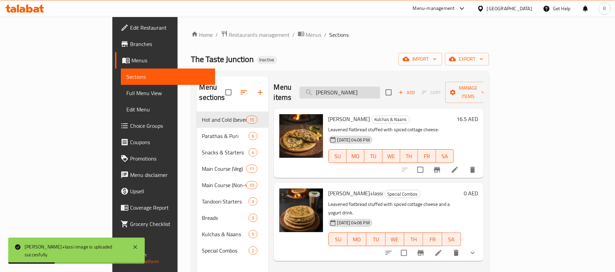
click at [370, 90] on input "[PERSON_NAME]" at bounding box center [339, 93] width 81 height 12
paste input "Masal"
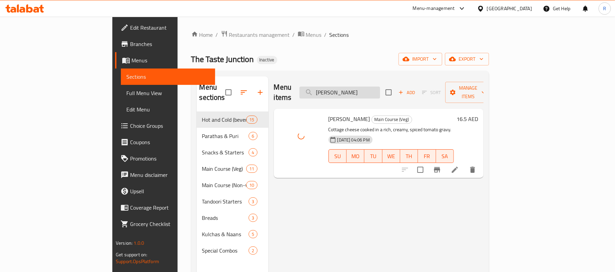
click at [380, 87] on input "[PERSON_NAME]" at bounding box center [339, 93] width 81 height 12
paste input "parath"
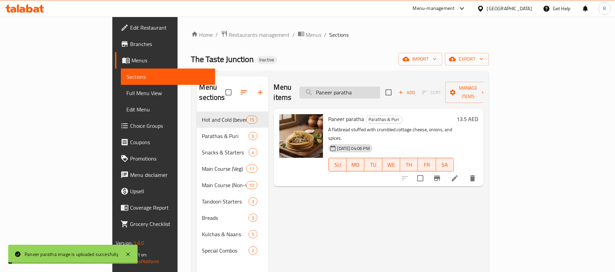
click at [380, 87] on input "Paneer paratha" at bounding box center [339, 93] width 81 height 12
paste input "lain Naan"
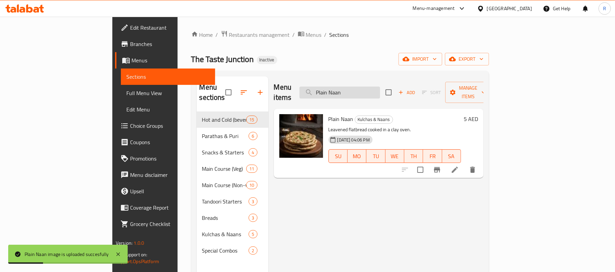
click at [367, 87] on input "Plain Naan" at bounding box center [339, 93] width 81 height 12
paste input "paratha"
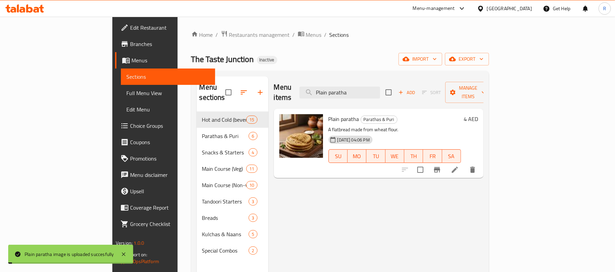
click at [389, 95] on div "Menu items Plain paratha Add Sort Manage items" at bounding box center [379, 92] width 210 height 32
click at [380, 89] on input "Plain paratha" at bounding box center [339, 93] width 81 height 12
paste input "[PERSON_NAME]+halw"
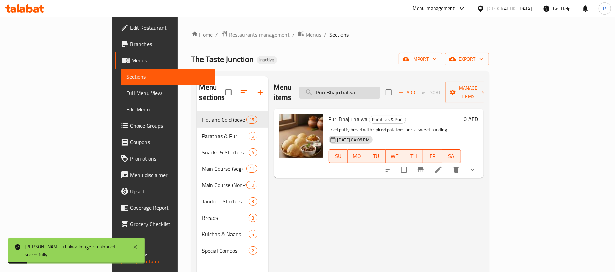
click at [380, 87] on input "Puri Bhaji+halwa" at bounding box center [339, 93] width 81 height 12
paste input "Chole"
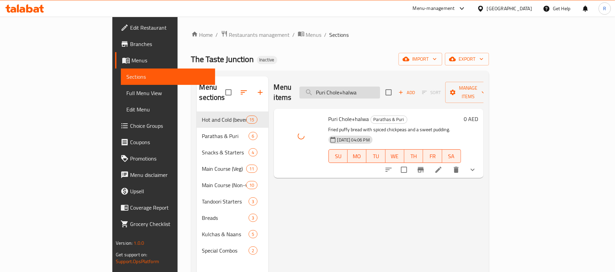
click at [380, 87] on input "Puri Chole+halwa" at bounding box center [339, 93] width 81 height 12
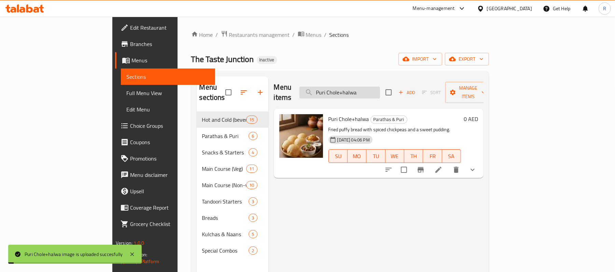
click at [380, 87] on input "Puri Chole+halwa" at bounding box center [339, 93] width 81 height 12
paste input "[MEDICAL_DATA]"
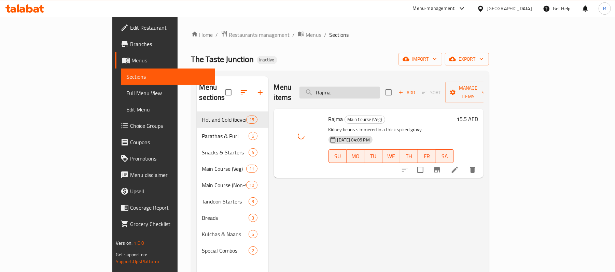
click at [380, 87] on input "Rajma" at bounding box center [339, 93] width 81 height 12
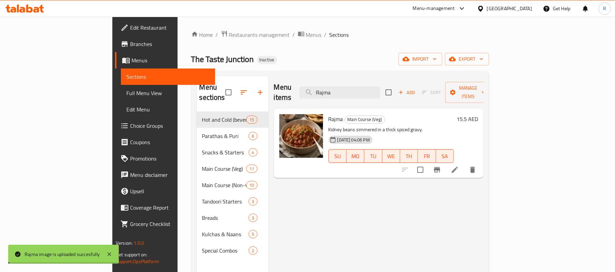
paste input "Salty Lassi"
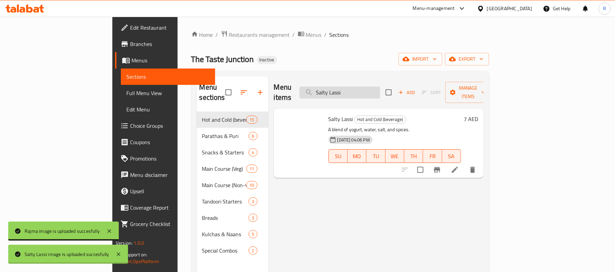
click at [380, 89] on input "Salty Lassi" at bounding box center [339, 93] width 81 height 12
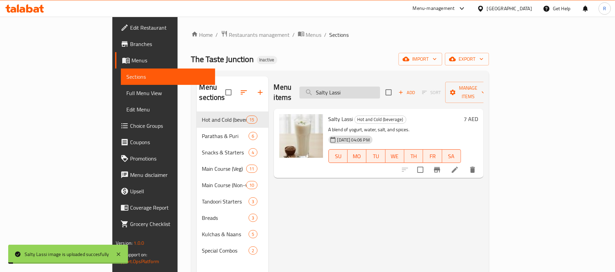
click at [380, 89] on input "Salty Lassi" at bounding box center [339, 93] width 81 height 12
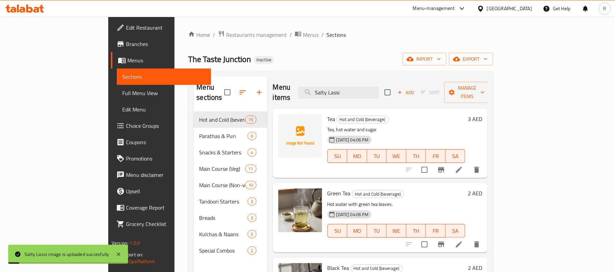
paste input "prite"
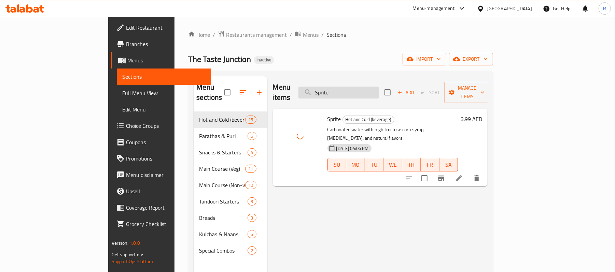
click at [369, 87] on input "Sprite" at bounding box center [338, 93] width 81 height 12
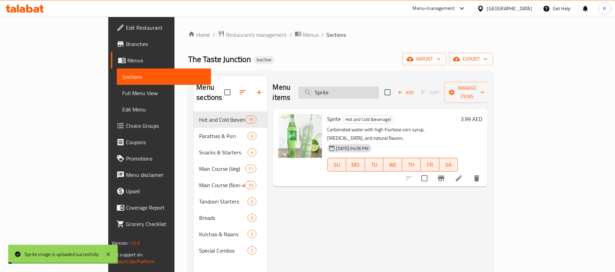
click at [369, 87] on input "Sprite" at bounding box center [338, 93] width 81 height 12
paste input "weet [PERSON_NAME]"
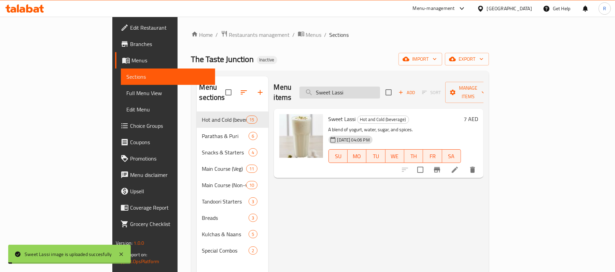
click at [380, 90] on input "Sweet Lassi" at bounding box center [339, 93] width 81 height 12
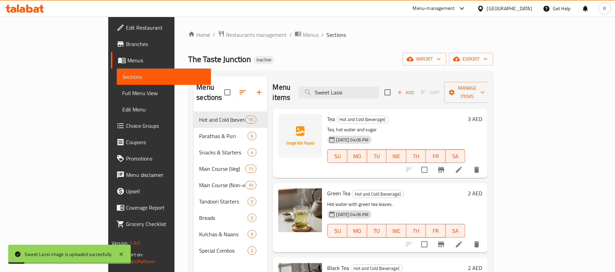
paste input "Tandoori Rot"
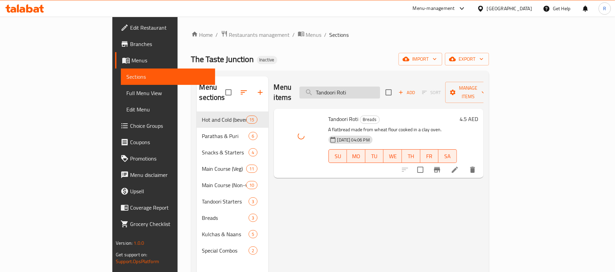
click at [380, 87] on input "Tandoori Roti" at bounding box center [339, 93] width 81 height 12
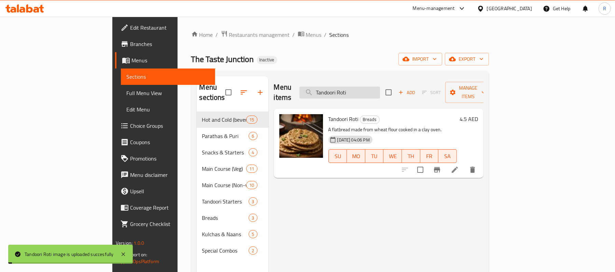
click at [380, 87] on input "Tandoori Roti" at bounding box center [339, 93] width 81 height 12
paste input "va Chicken"
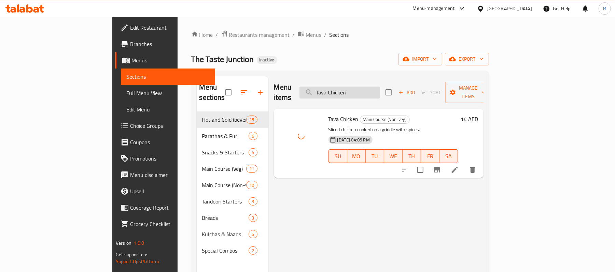
click at [380, 91] on input "Tava Chicken" at bounding box center [339, 93] width 81 height 12
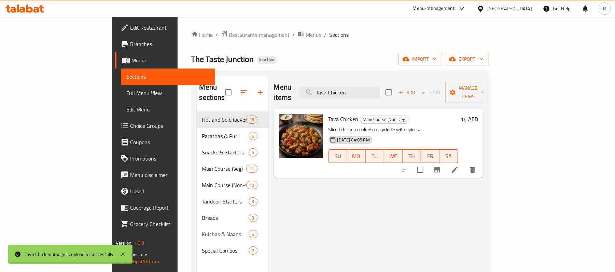
paste input "wa Roti (wheat flour)"
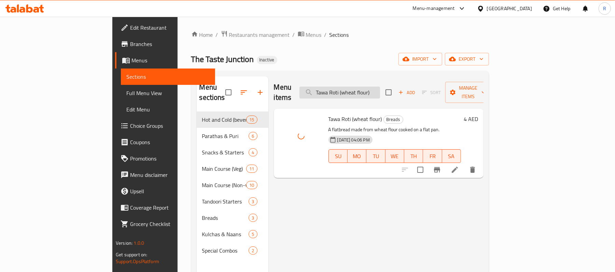
click at [379, 87] on input "Tawa Roti (wheat flour)" at bounding box center [339, 93] width 81 height 12
paste input "ea"
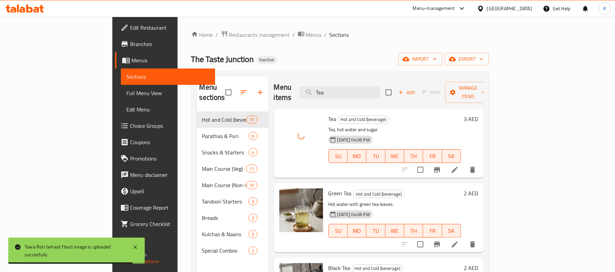
click at [375, 81] on div "Menu items Tea Add Sort Manage items" at bounding box center [379, 92] width 210 height 32
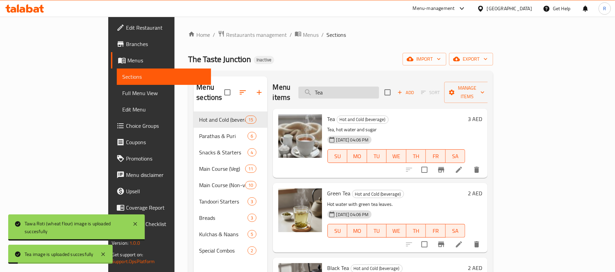
click at [376, 90] on input "Tea" at bounding box center [338, 93] width 81 height 12
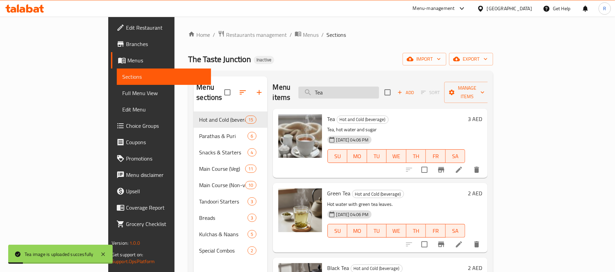
click at [376, 90] on input "Tea" at bounding box center [338, 93] width 81 height 12
paste input "Water"
type input "Water"
click at [379, 89] on input "Water" at bounding box center [338, 93] width 81 height 12
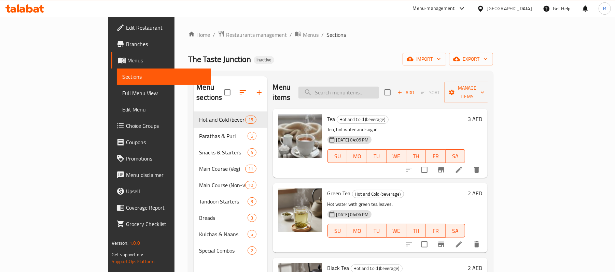
paste input "Water"
type input "W"
click at [382, 44] on div "Home / Restaurants management / Menus / Sections The Taste Junction Inactive im…" at bounding box center [340, 192] width 305 height 324
click at [394, 126] on p "Tea, hot water and sugar" at bounding box center [396, 130] width 138 height 9
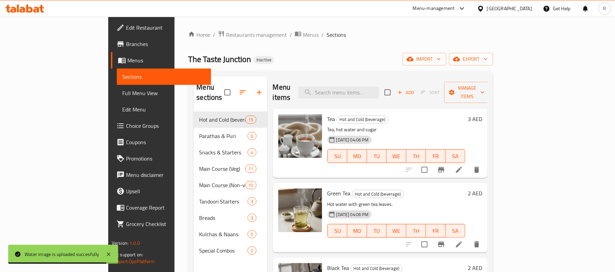
click at [122, 94] on span "Full Menu View" at bounding box center [163, 93] width 83 height 8
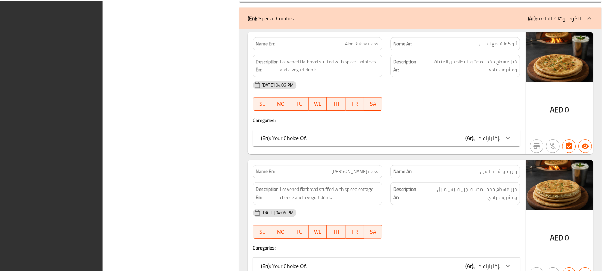
scroll to position [5764, 0]
